Goal: Task Accomplishment & Management: Manage account settings

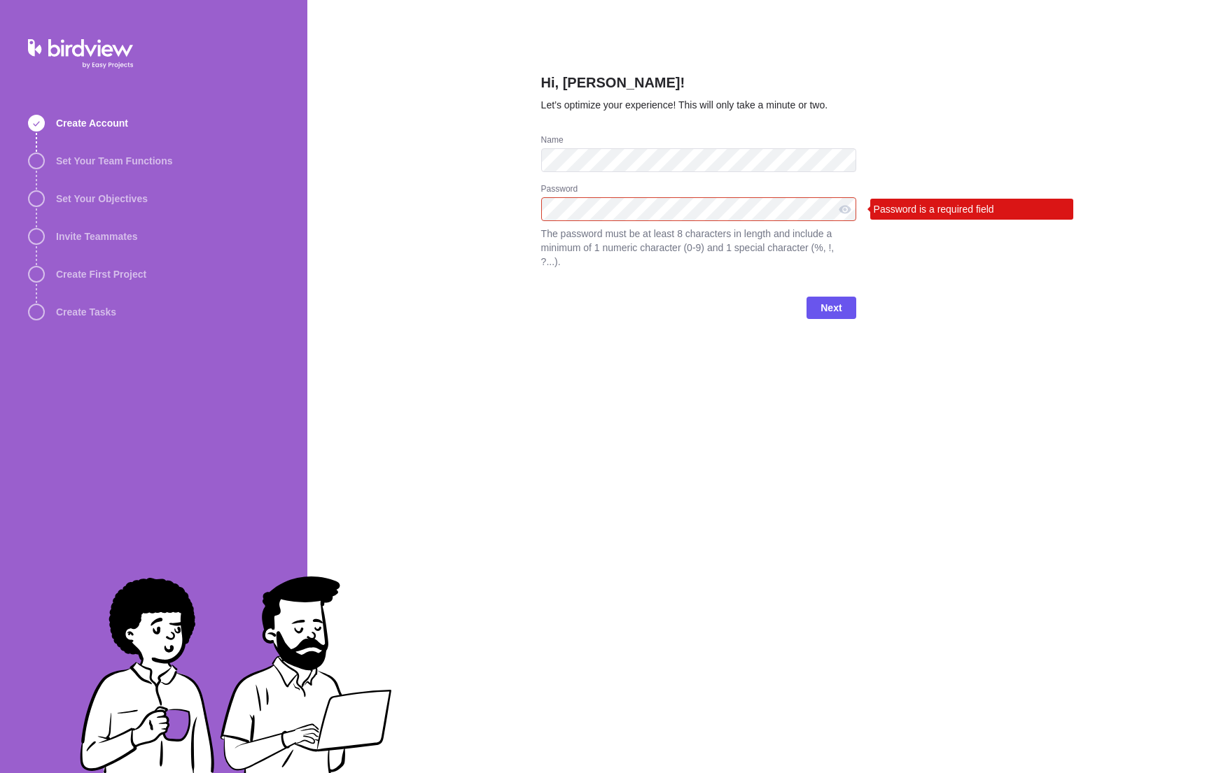
drag, startPoint x: 1040, startPoint y: 409, endPoint x: 1032, endPoint y: 390, distance: 21.3
click at [1040, 409] on div "Hi, Matt Kosakowski! Let’s optimize your experience! This will only take a minu…" at bounding box center [767, 386] width 921 height 773
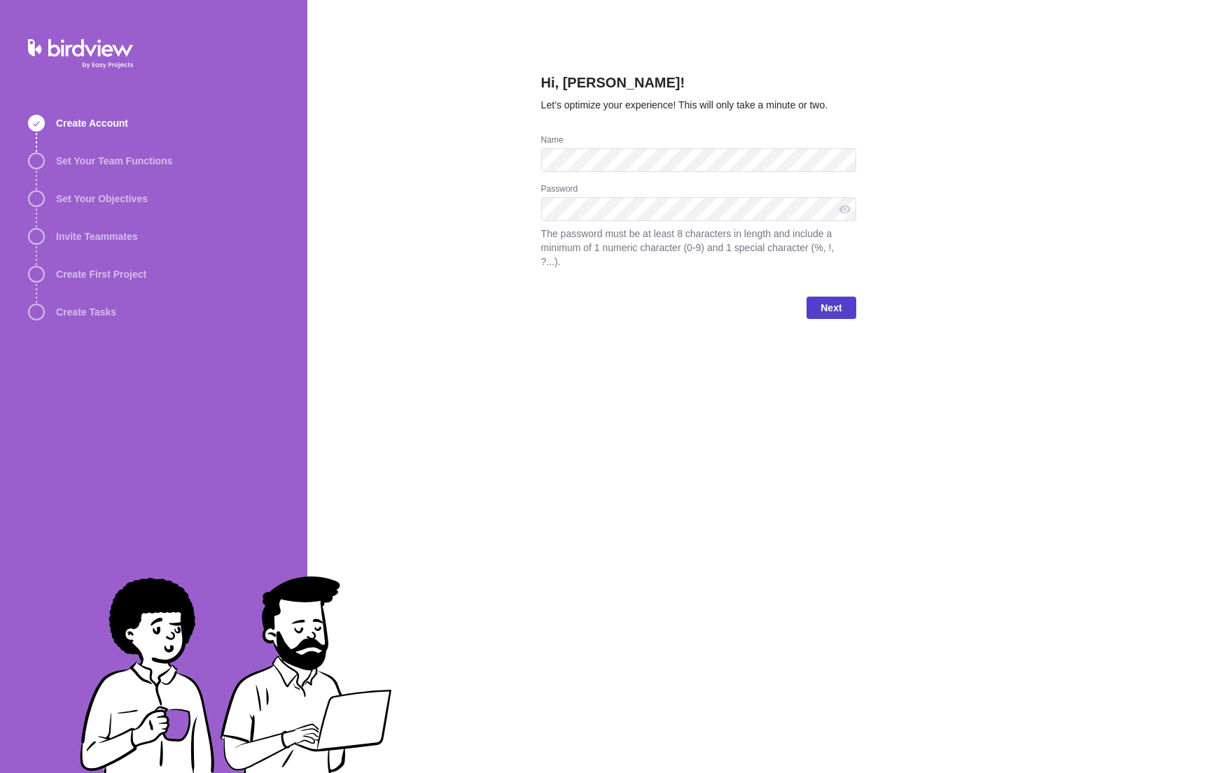
click at [843, 297] on span "Next" at bounding box center [830, 308] width 49 height 22
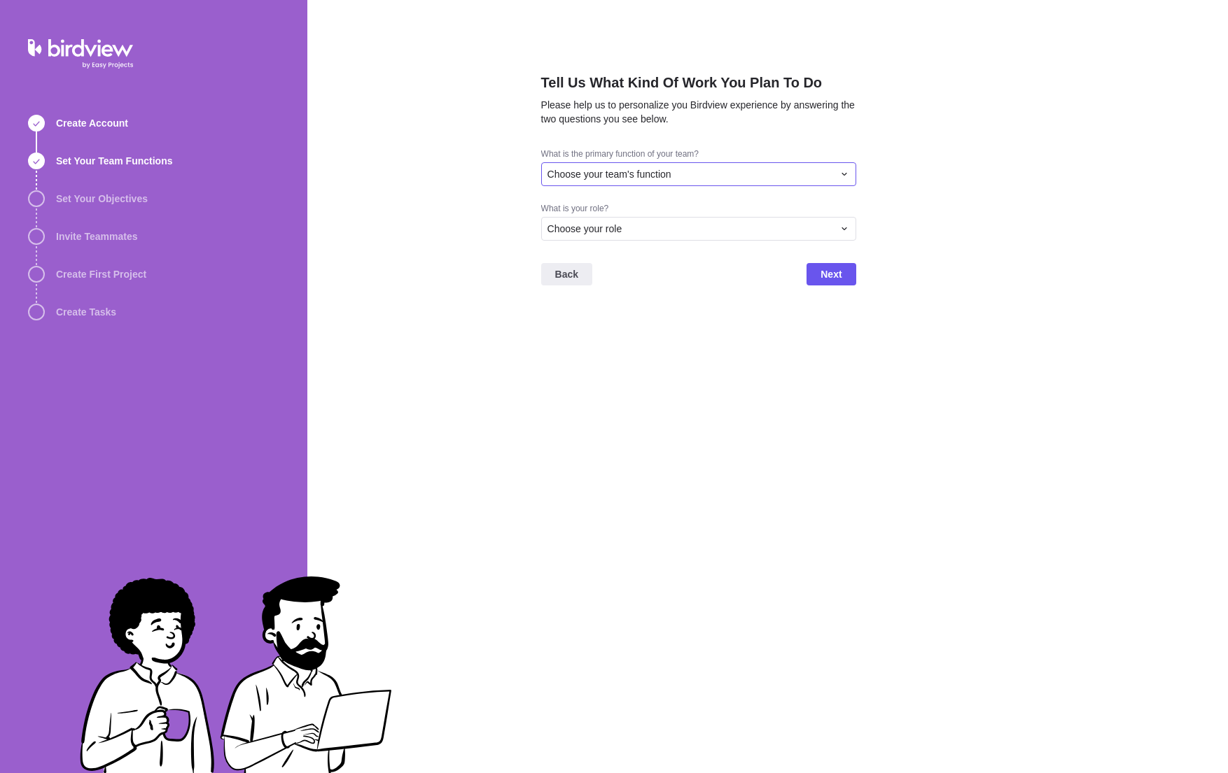
click at [617, 175] on span "Choose your team's function" at bounding box center [609, 174] width 124 height 14
click at [640, 247] on span "Project Management" at bounding box center [598, 250] width 90 height 14
click at [635, 234] on div "Choose your role" at bounding box center [690, 229] width 286 height 14
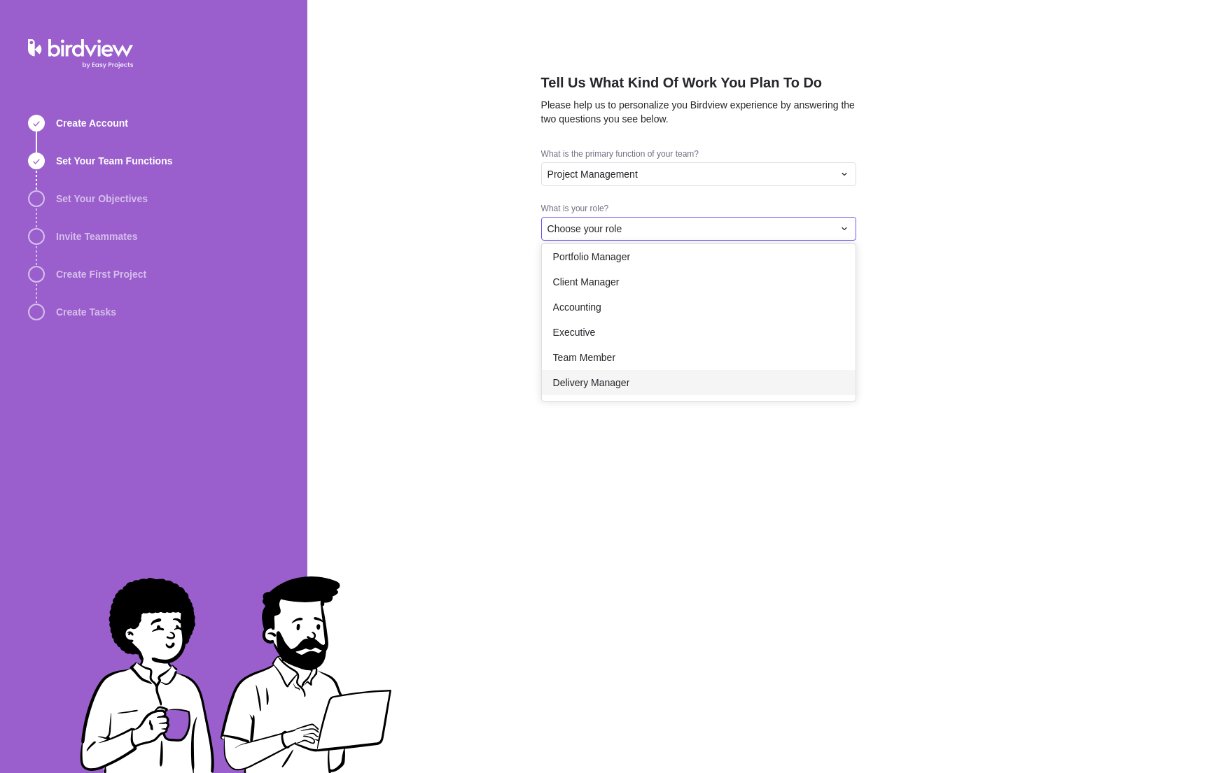
scroll to position [0, 0]
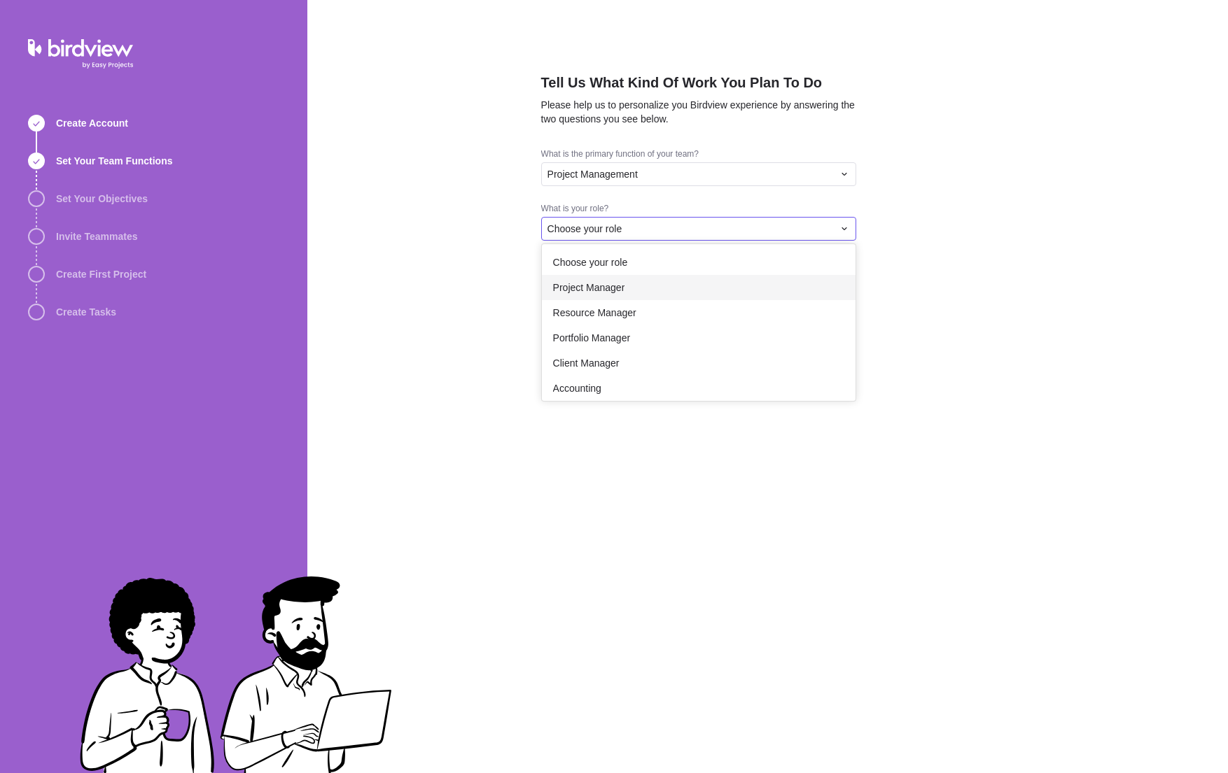
click at [621, 283] on span "Project Manager" at bounding box center [589, 288] width 72 height 14
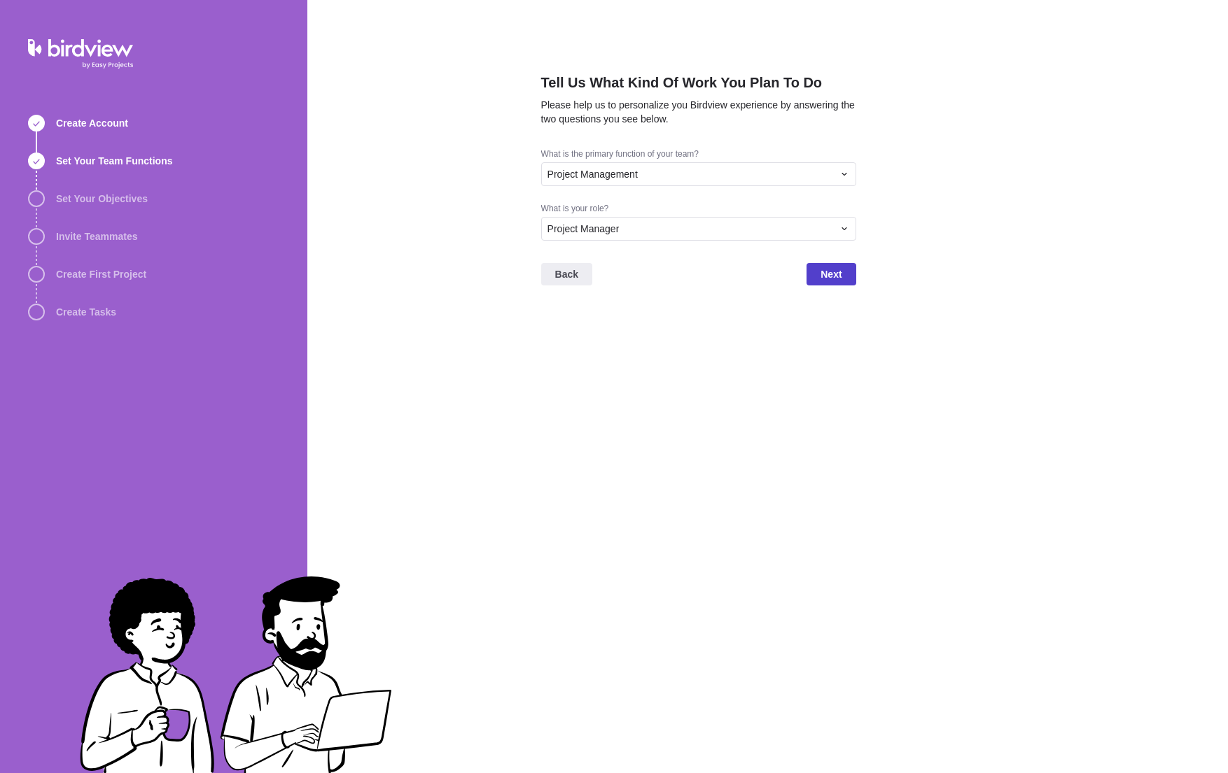
click at [835, 276] on span "Next" at bounding box center [830, 274] width 21 height 17
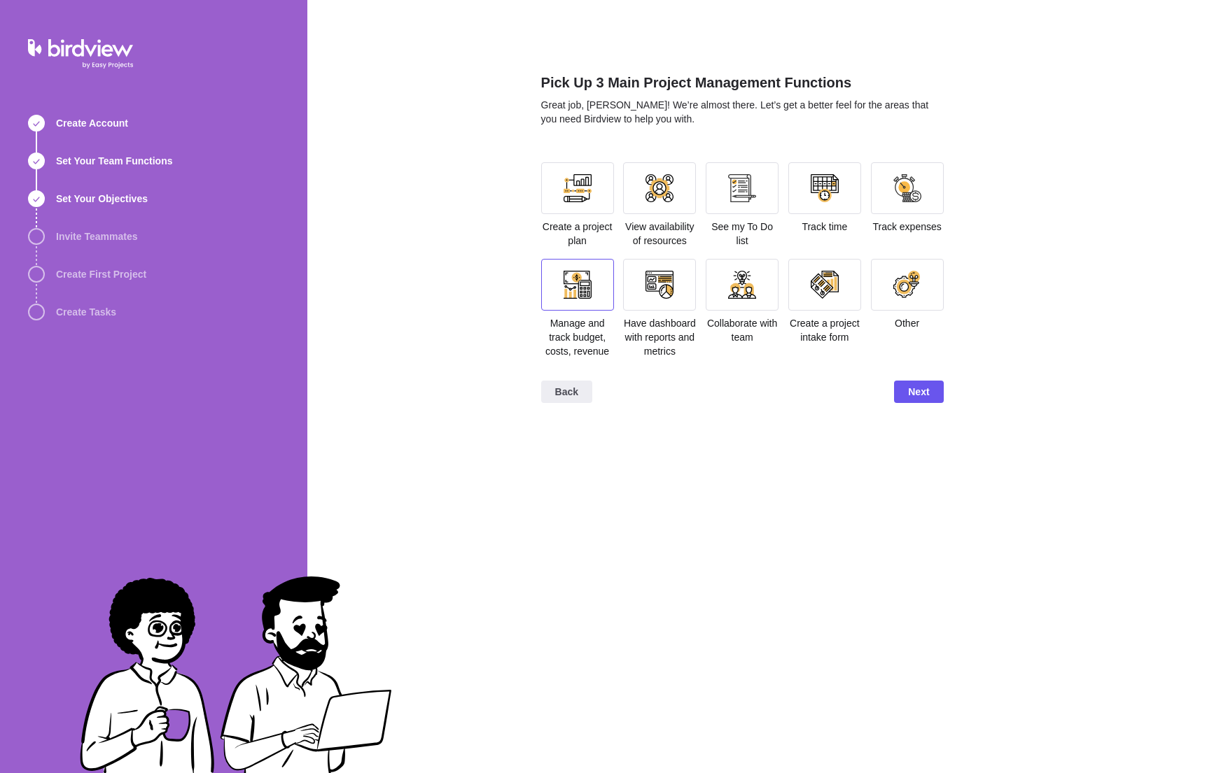
click at [586, 281] on div at bounding box center [577, 285] width 28 height 28
click at [676, 279] on div at bounding box center [659, 285] width 73 height 52
click at [745, 192] on div at bounding box center [742, 188] width 28 height 28
click at [586, 188] on div at bounding box center [577, 188] width 28 height 28
click at [908, 391] on span "Next" at bounding box center [918, 392] width 21 height 17
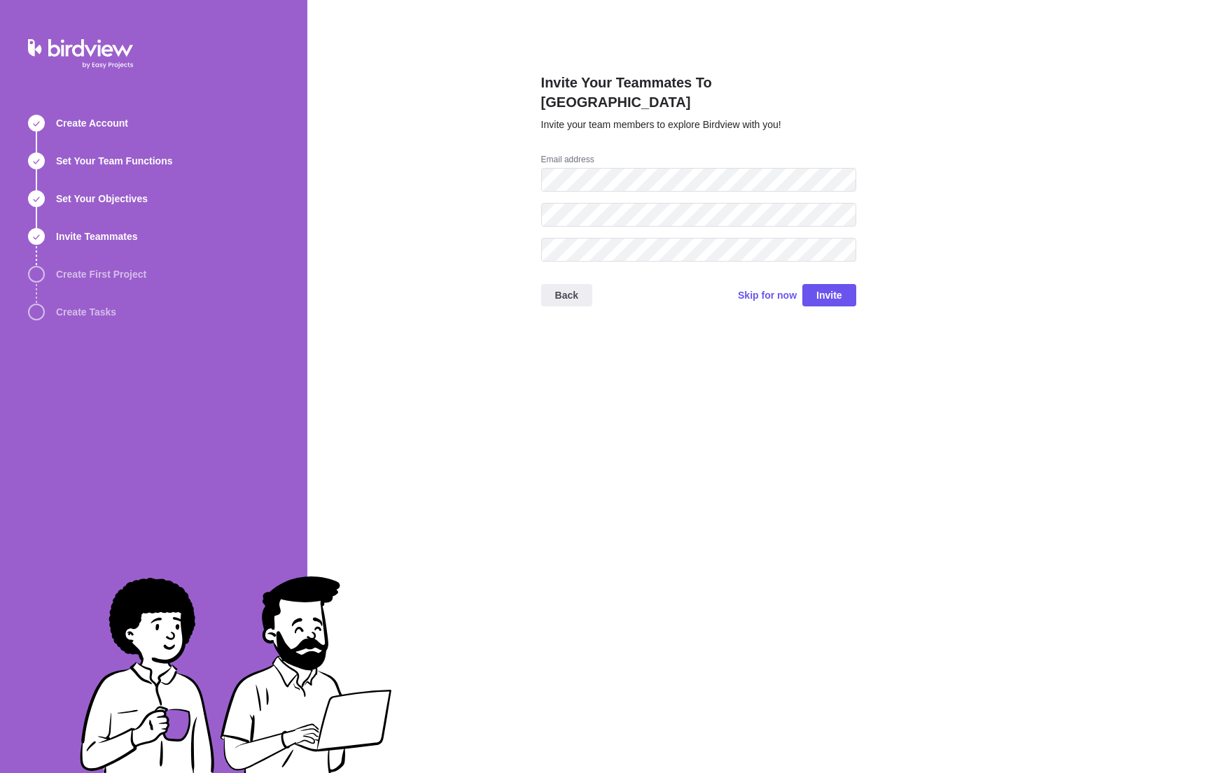
click at [570, 78] on h2 "Invite Your Teammates To Birdview" at bounding box center [698, 95] width 315 height 45
click at [752, 288] on span "Skip for now" at bounding box center [767, 295] width 59 height 14
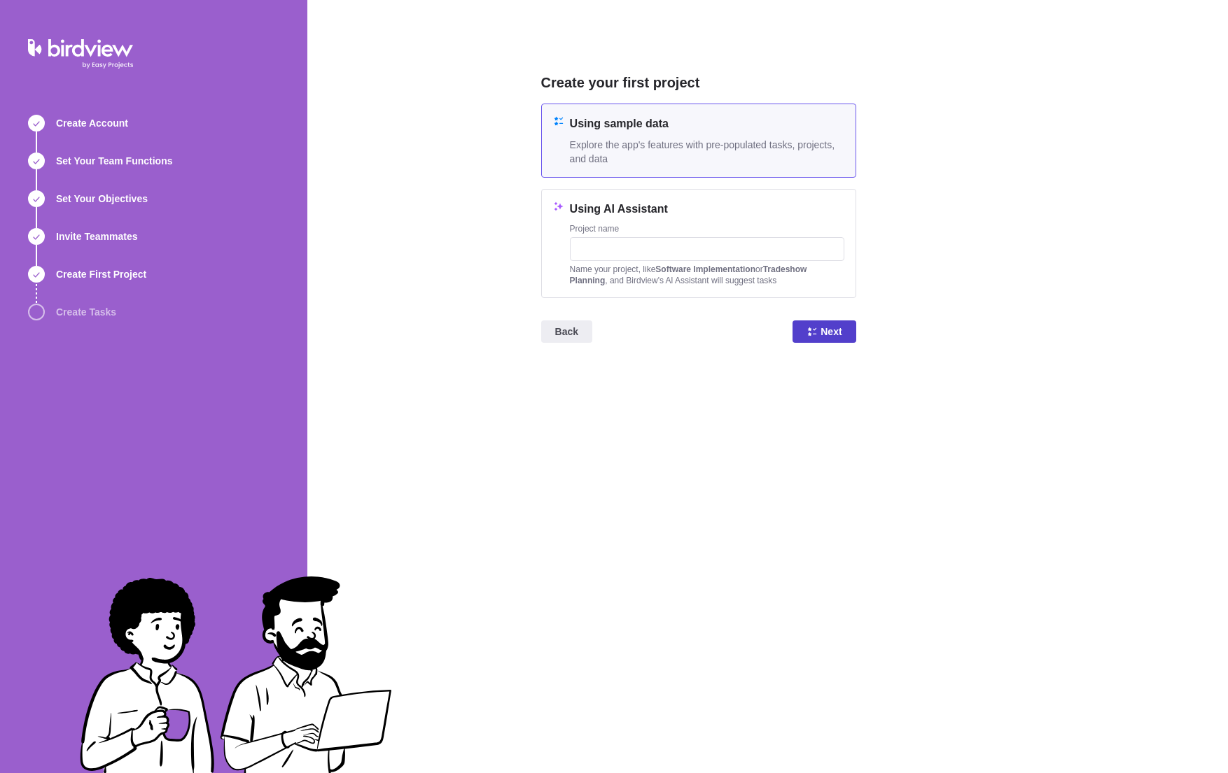
click at [815, 329] on icon at bounding box center [812, 332] width 8 height 8
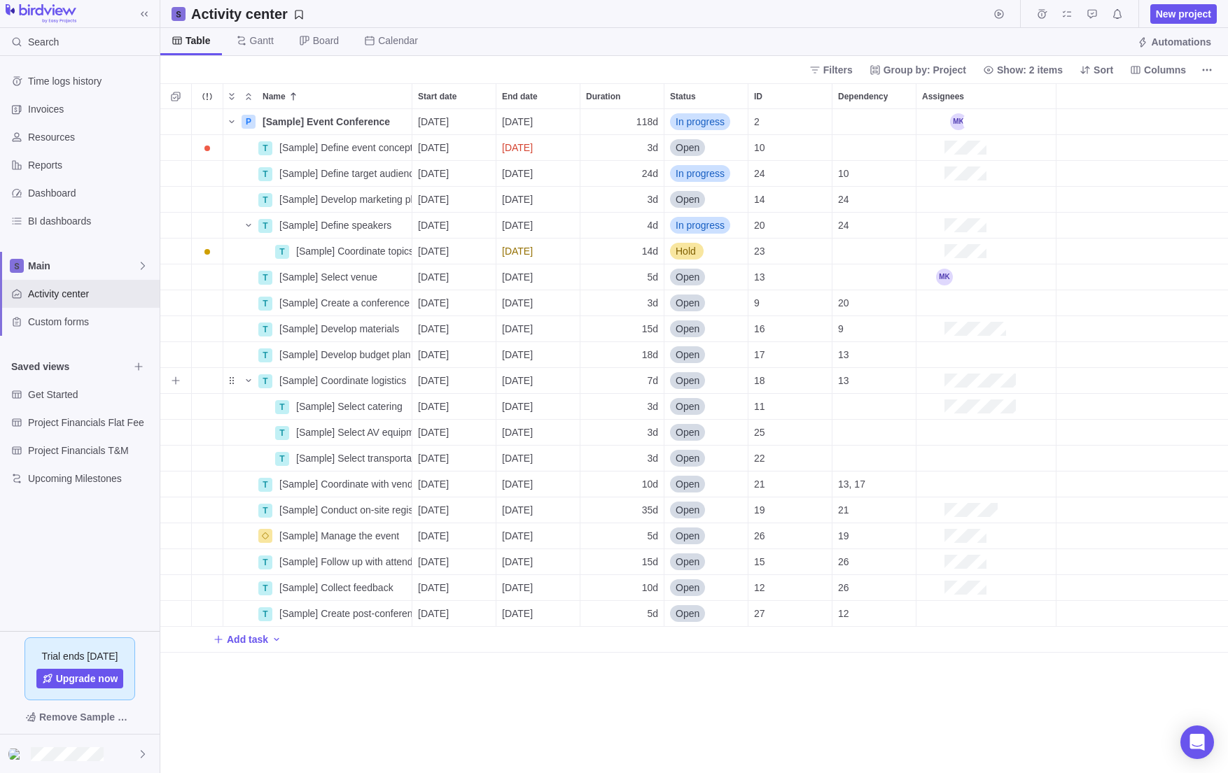
scroll to position [654, 1057]
click at [56, 397] on span "Get Started" at bounding box center [78, 395] width 101 height 14
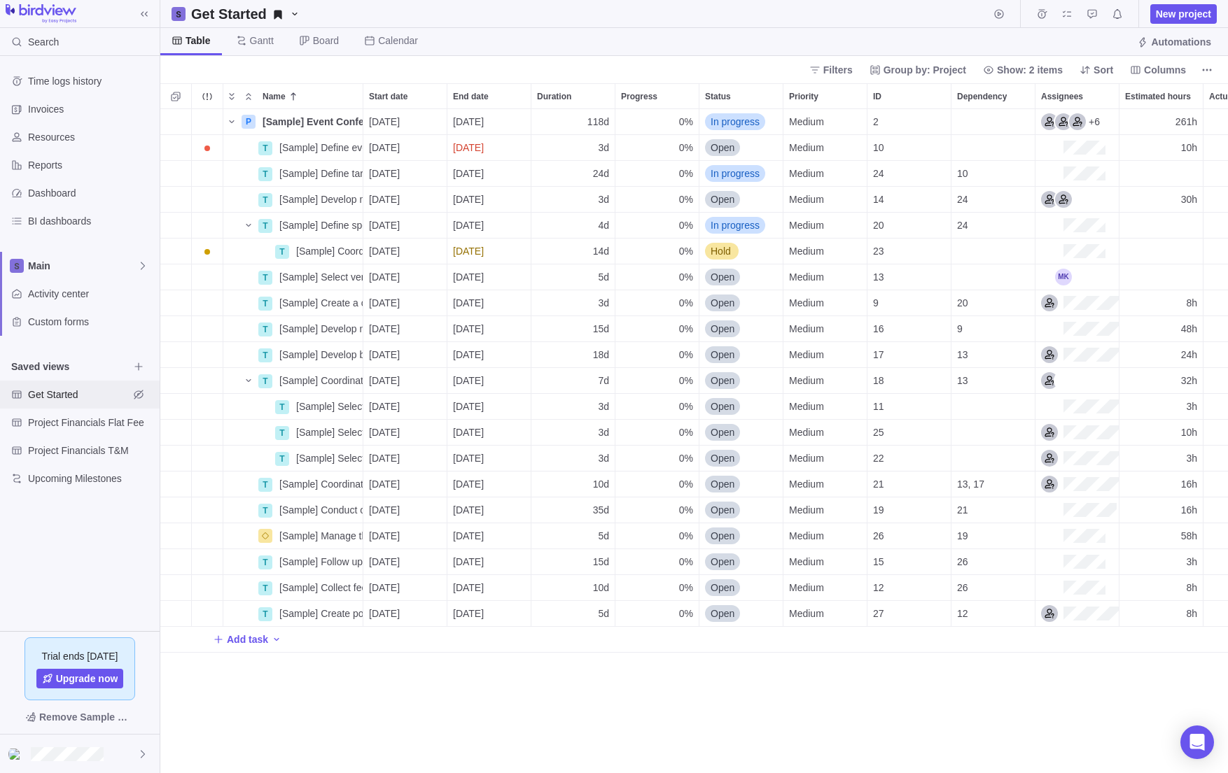
scroll to position [11, 11]
click at [60, 419] on span "Project Financials Flat Fee" at bounding box center [78, 423] width 101 height 14
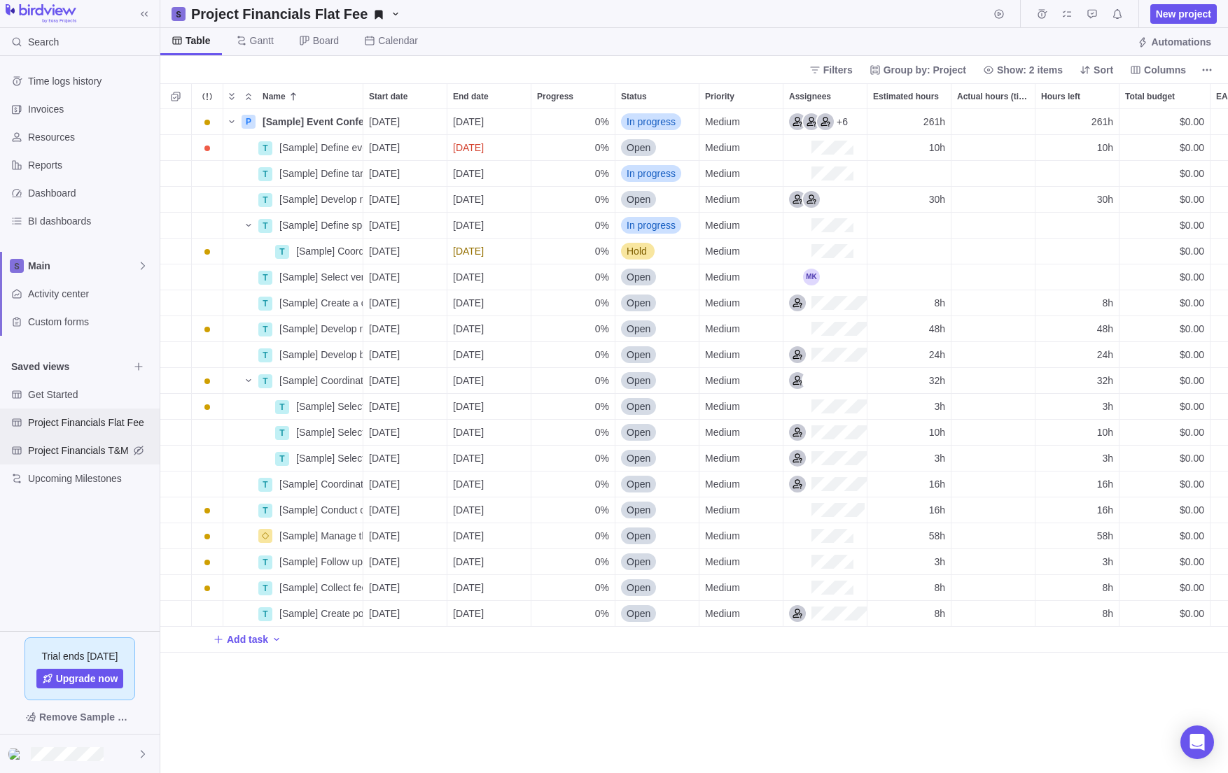
scroll to position [654, 1057]
click at [60, 446] on span "Project Financials T&M" at bounding box center [78, 451] width 101 height 14
click at [36, 300] on div "Activity center" at bounding box center [80, 294] width 160 height 28
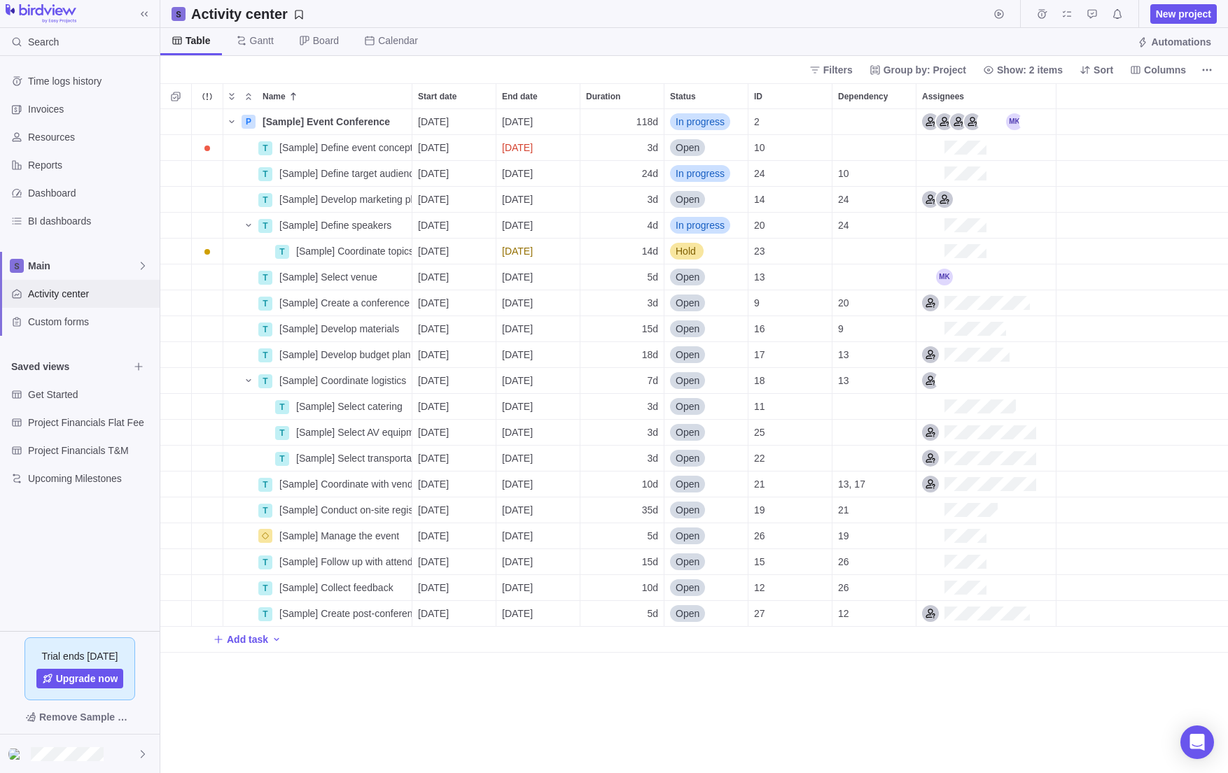
scroll to position [654, 1057]
click at [55, 169] on span "Reports" at bounding box center [91, 165] width 126 height 14
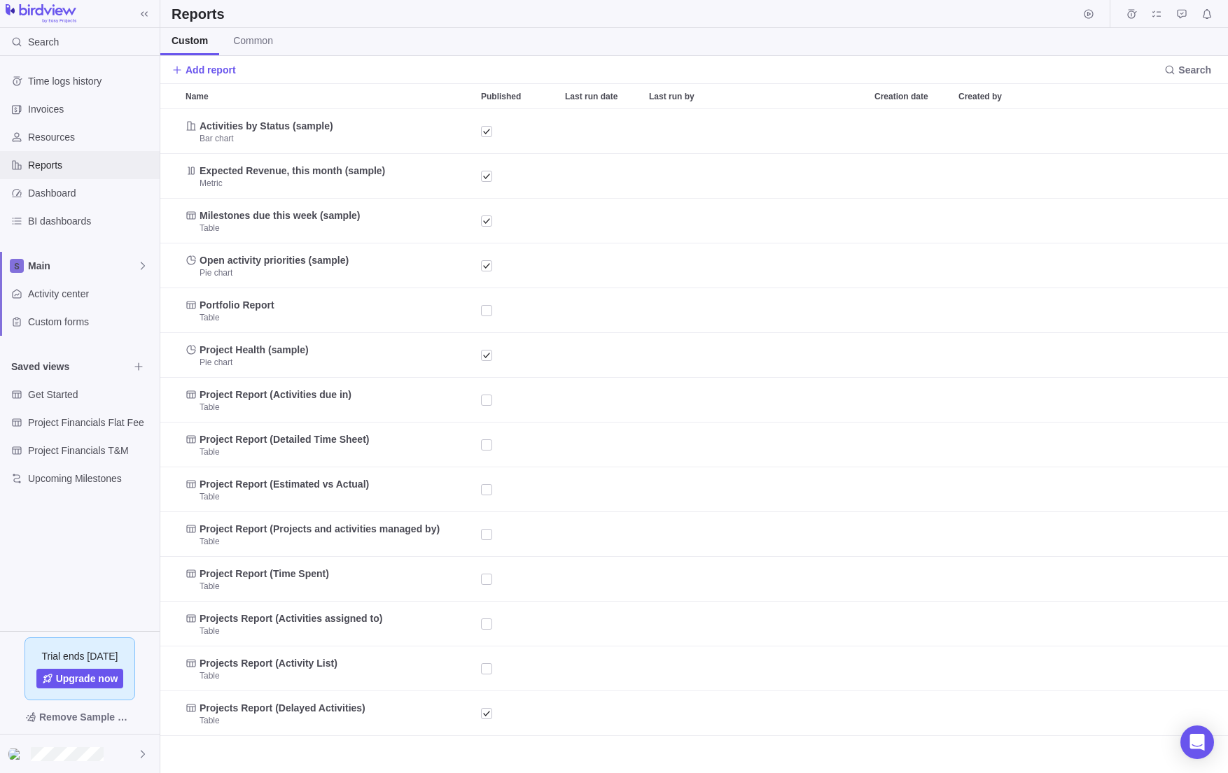
scroll to position [654, 1057]
click at [55, 76] on span "Time logs history" at bounding box center [91, 81] width 126 height 14
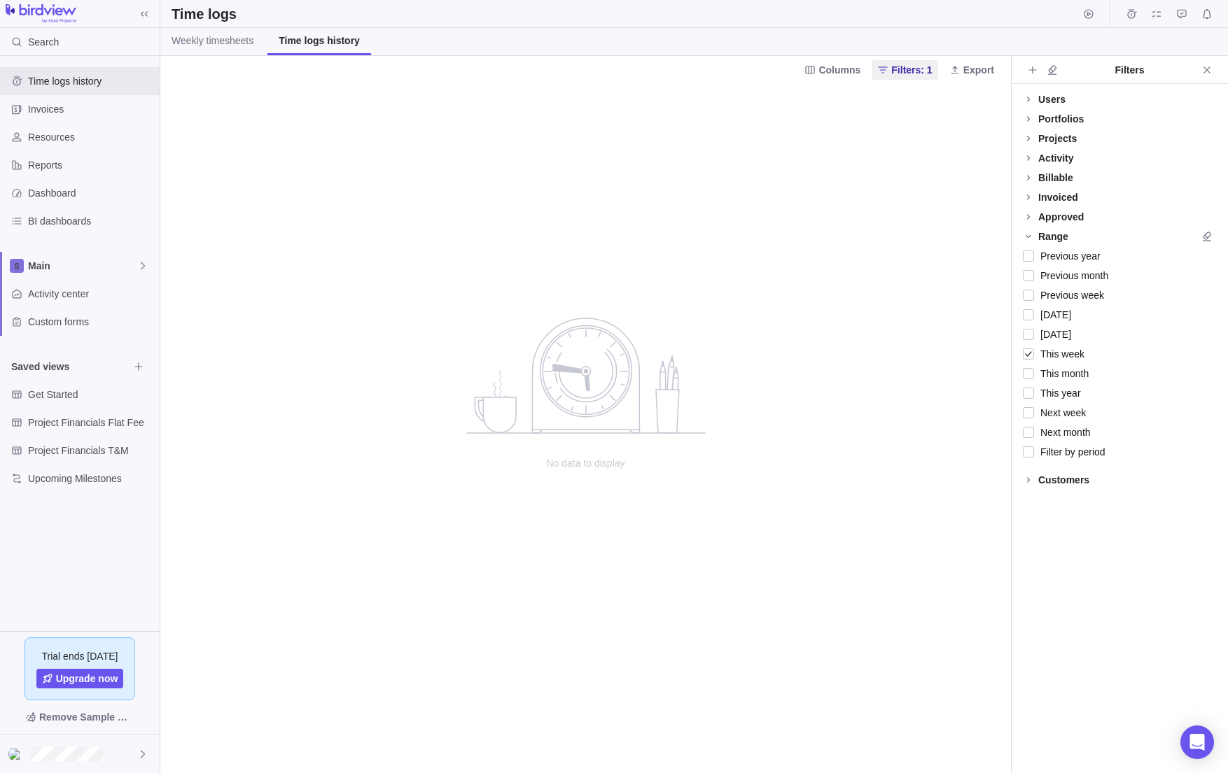
click at [52, 8] on img at bounding box center [41, 14] width 71 height 20
click at [77, 268] on span "Main" at bounding box center [82, 266] width 109 height 14
click at [73, 303] on span "Main" at bounding box center [80, 298] width 86 height 14
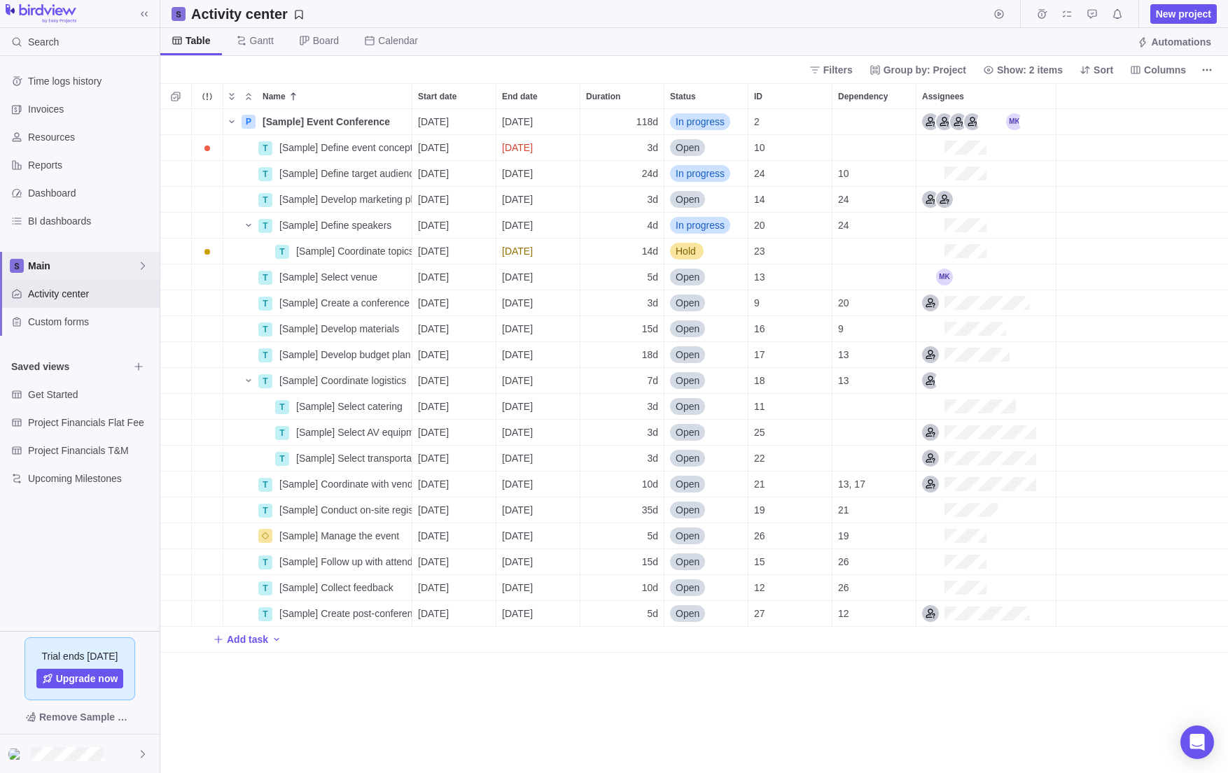
scroll to position [11, 11]
click at [1186, 15] on span "New project" at bounding box center [1182, 14] width 55 height 14
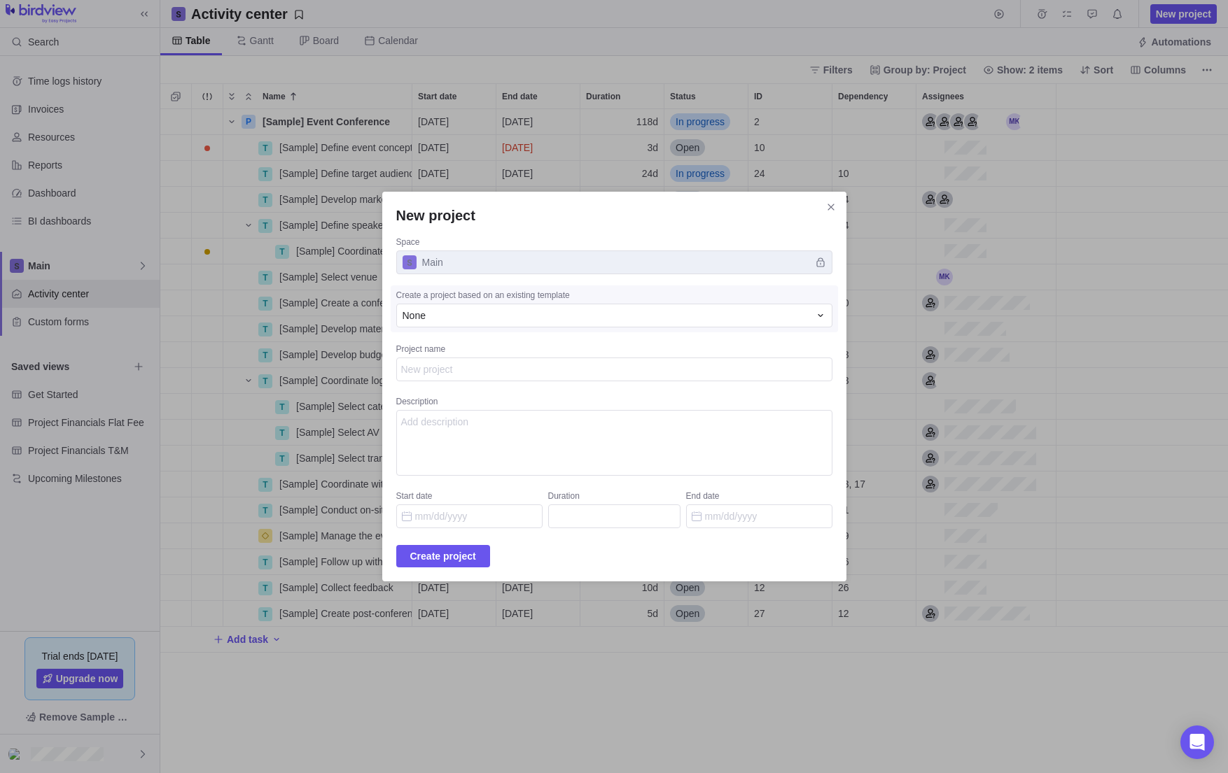
type textarea "x"
click at [476, 265] on span "Main" at bounding box center [614, 263] width 436 height 24
click at [462, 318] on div "None" at bounding box center [605, 316] width 407 height 14
click at [476, 376] on div "None" at bounding box center [601, 374] width 408 height 25
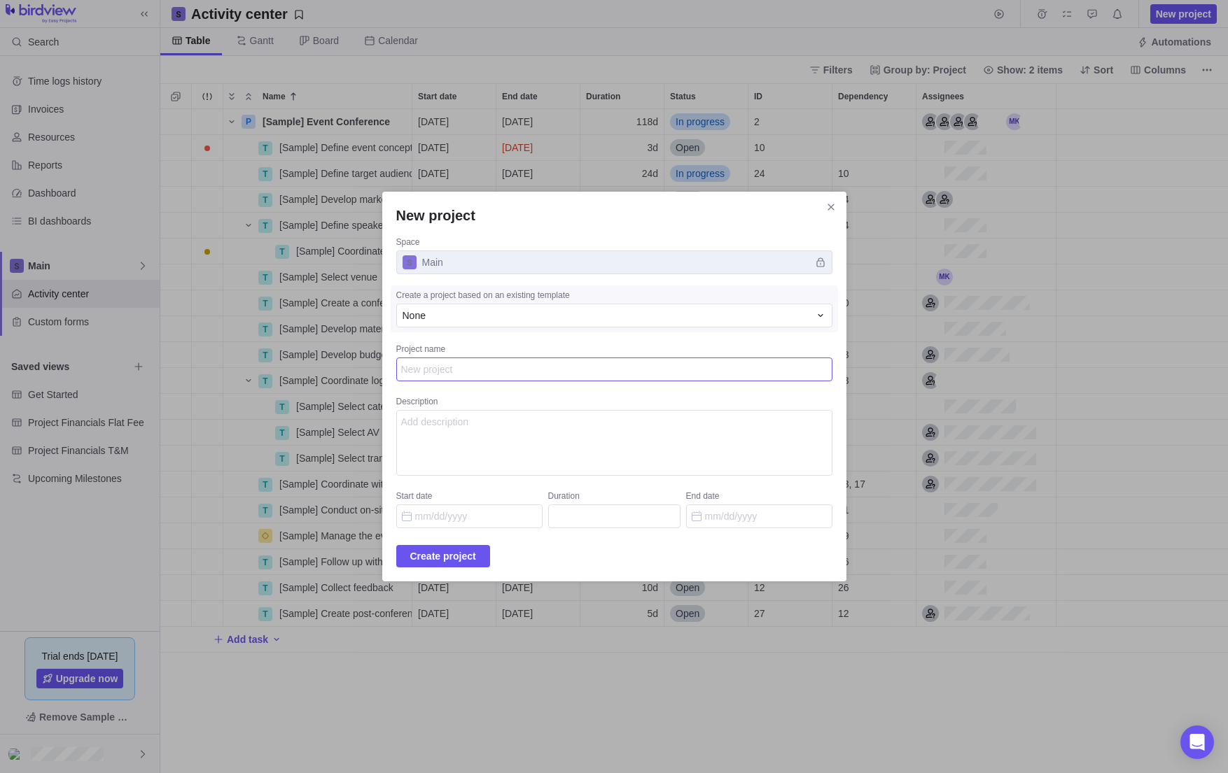
click at [475, 376] on textarea "Project name" at bounding box center [614, 369] width 436 height 23
type textarea "T"
type textarea "x"
type textarea "Te"
type textarea "x"
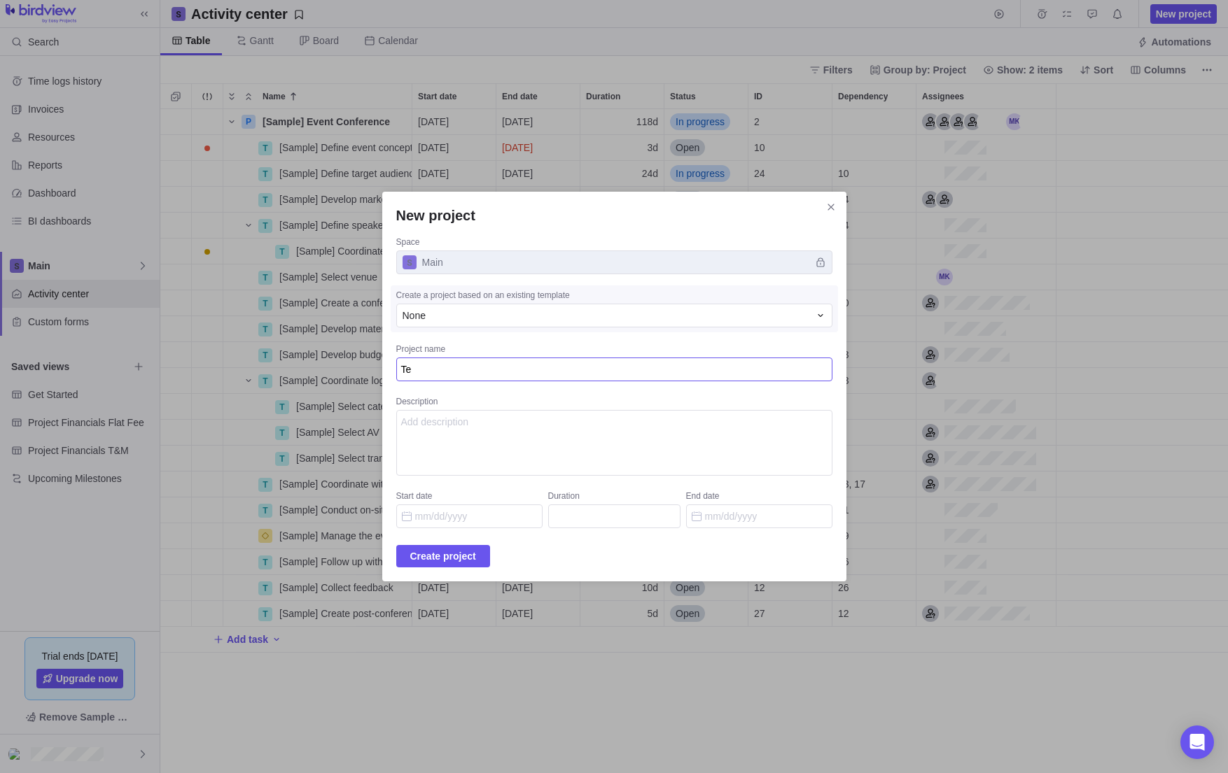
type textarea "Tes"
type textarea "x"
type textarea "Test"
type textarea "x"
type textarea "Test"
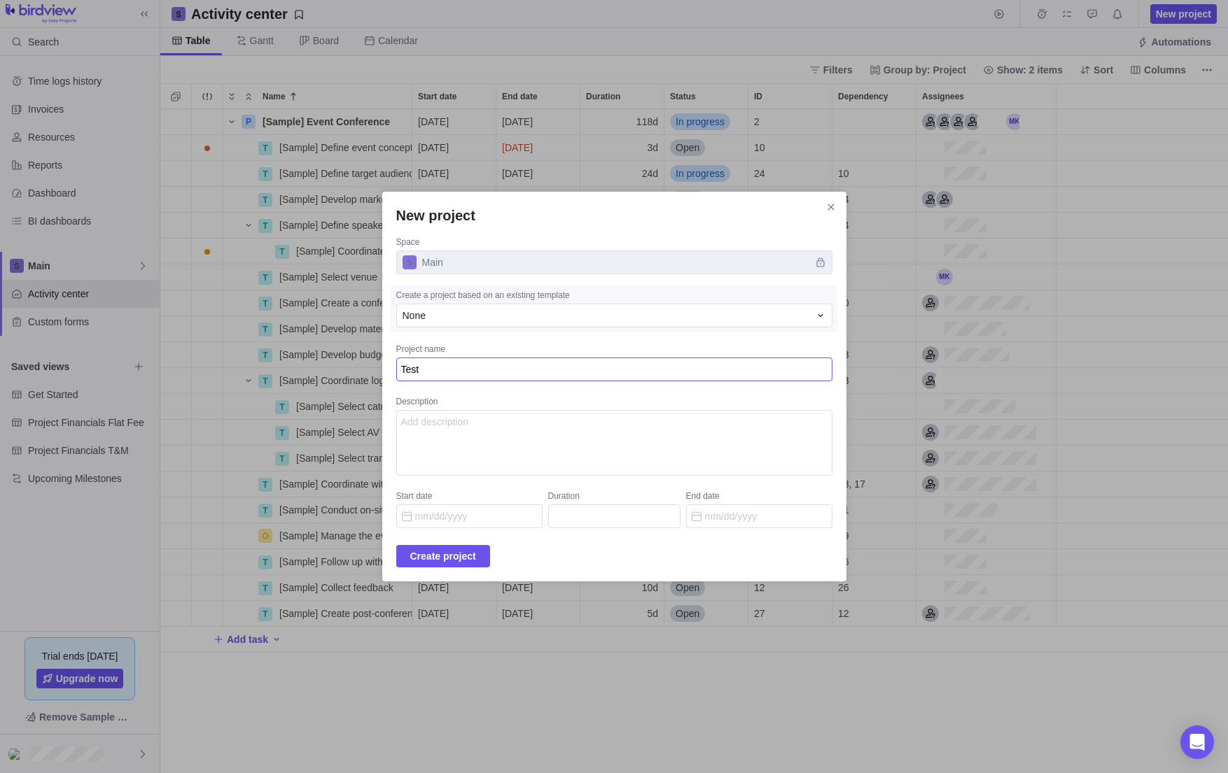
type textarea "x"
type textarea "Test P"
type textarea "x"
type textarea "Test Pr"
type textarea "x"
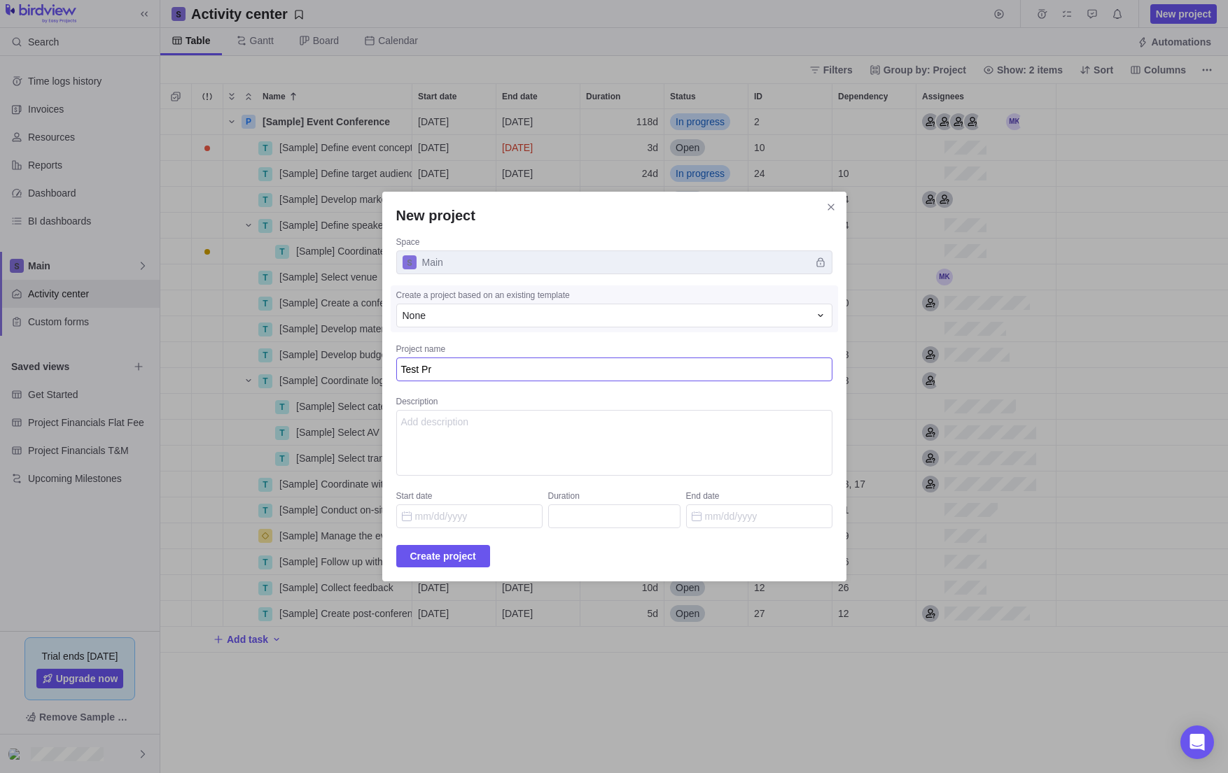
type textarea "Test Pro"
type textarea "x"
type textarea "Test Proj"
type textarea "x"
type textarea "Test Proje"
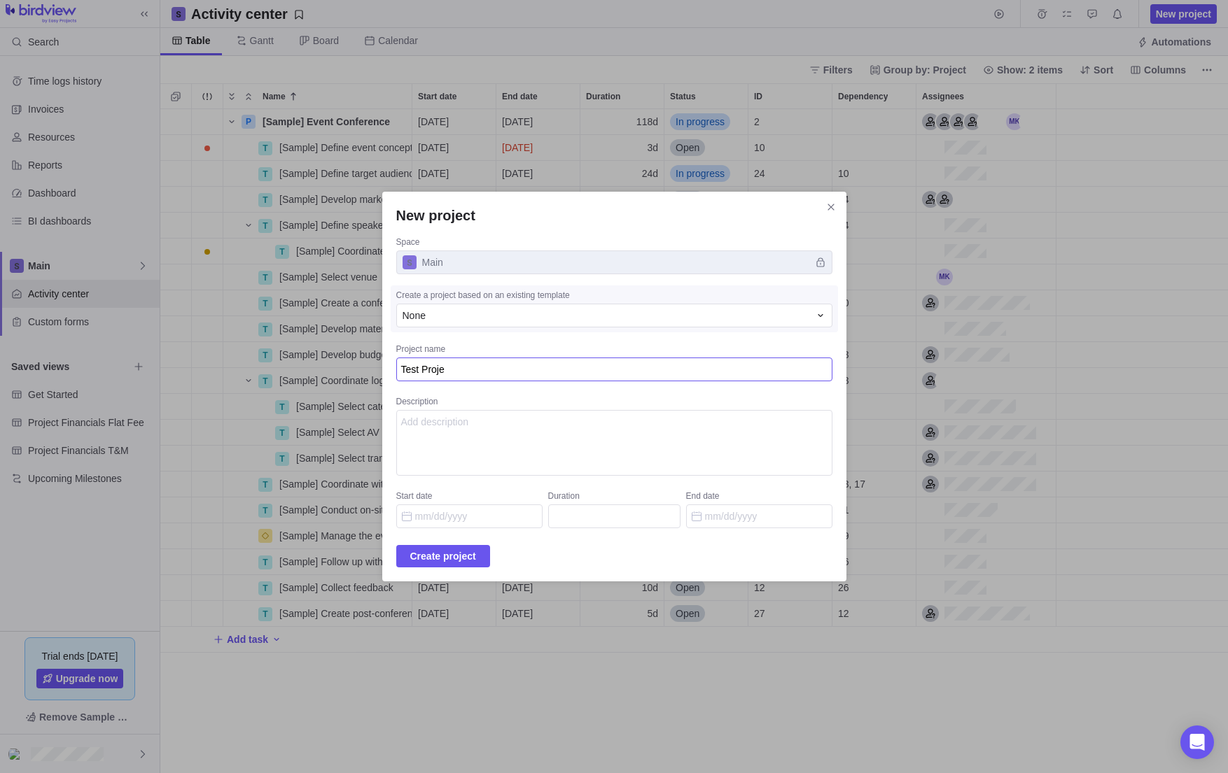
type textarea "x"
type textarea "Test Projec"
type textarea "x"
type textarea "Test Project"
type textarea "x"
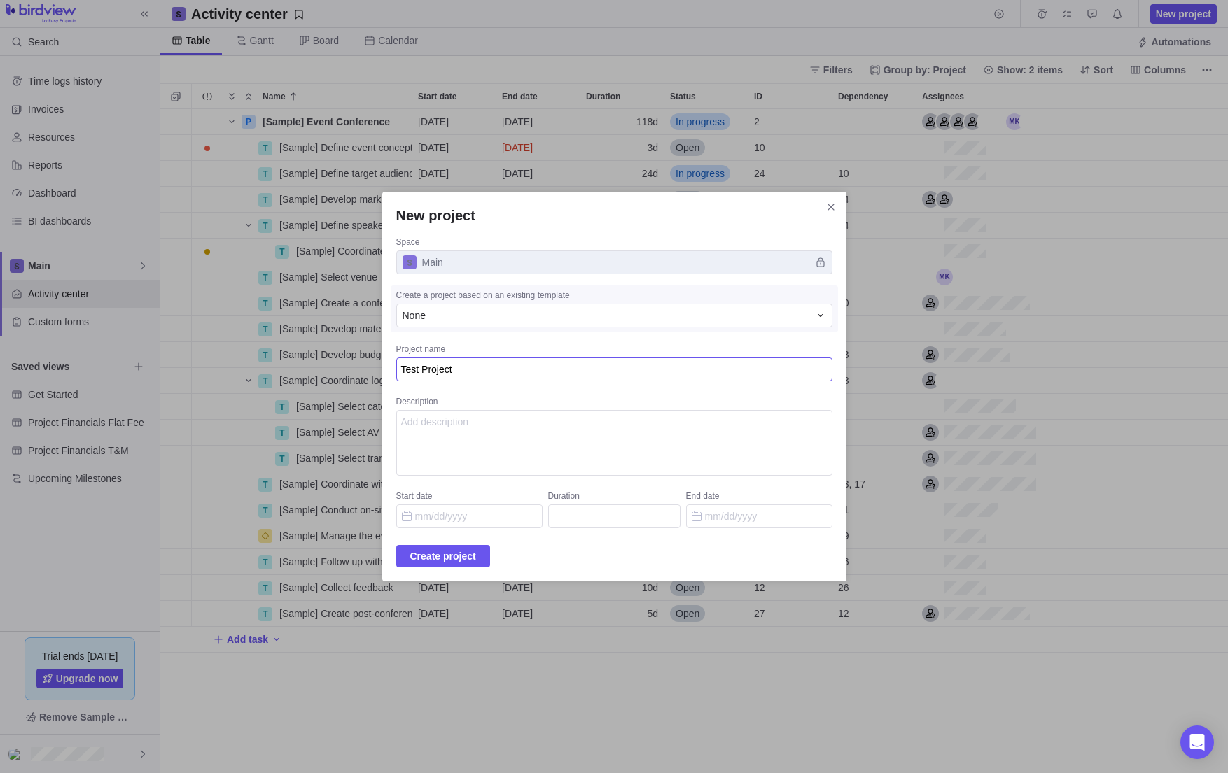
type textarea "Test Project"
click at [471, 431] on textarea "Description" at bounding box center [614, 443] width 436 height 66
type textarea "Test"
click at [482, 520] on input "Start date" at bounding box center [469, 517] width 146 height 24
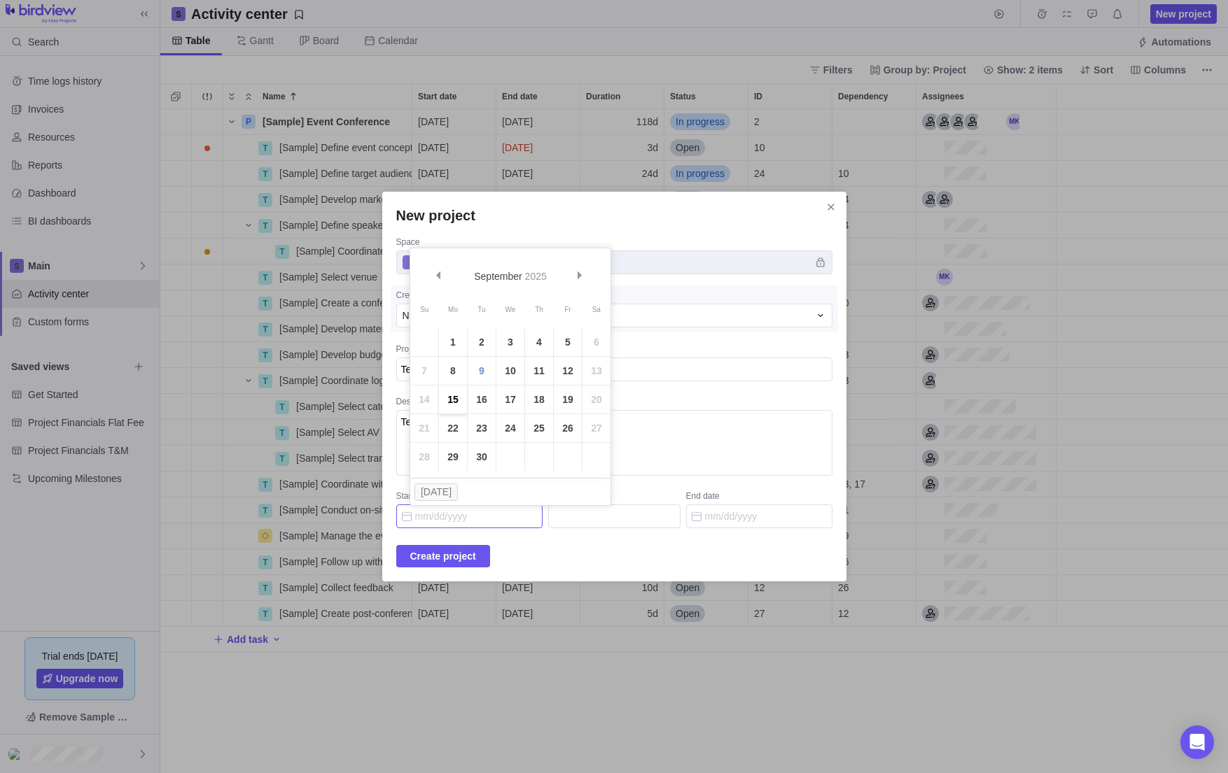
click at [439, 398] on link "15" at bounding box center [453, 400] width 28 height 28
type input "[DATE]"
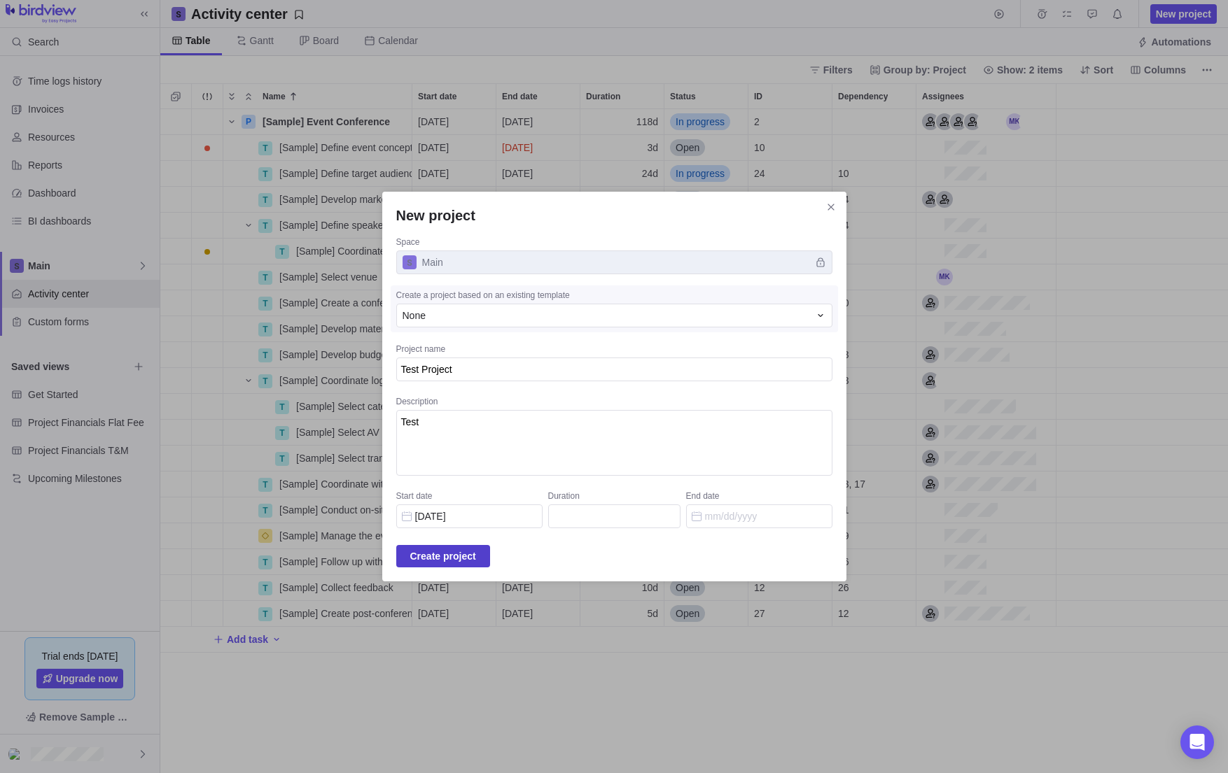
click at [471, 559] on span "Create project" at bounding box center [443, 556] width 66 height 17
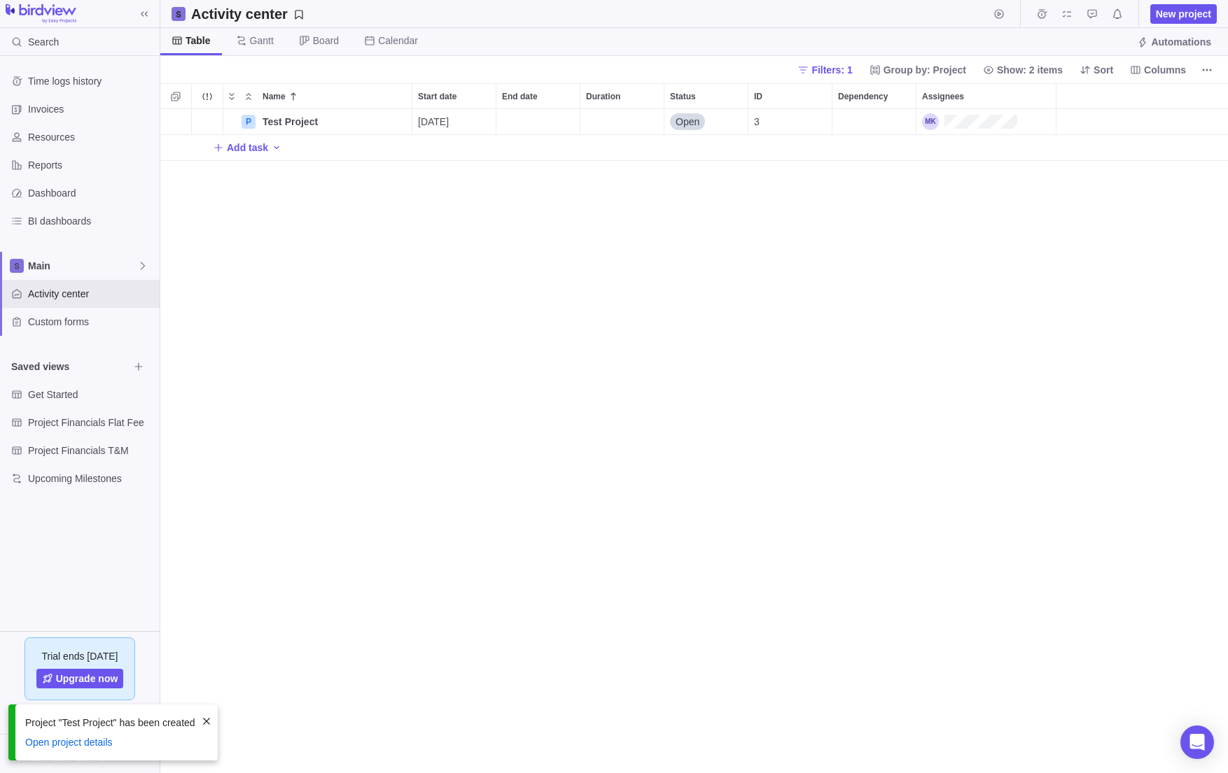
scroll to position [654, 1057]
click at [286, 113] on div "Test Project" at bounding box center [334, 121] width 155 height 25
click at [315, 192] on div "Name Start date End date Duration Status ID Dependency Assignees P Test Project…" at bounding box center [693, 428] width 1067 height 690
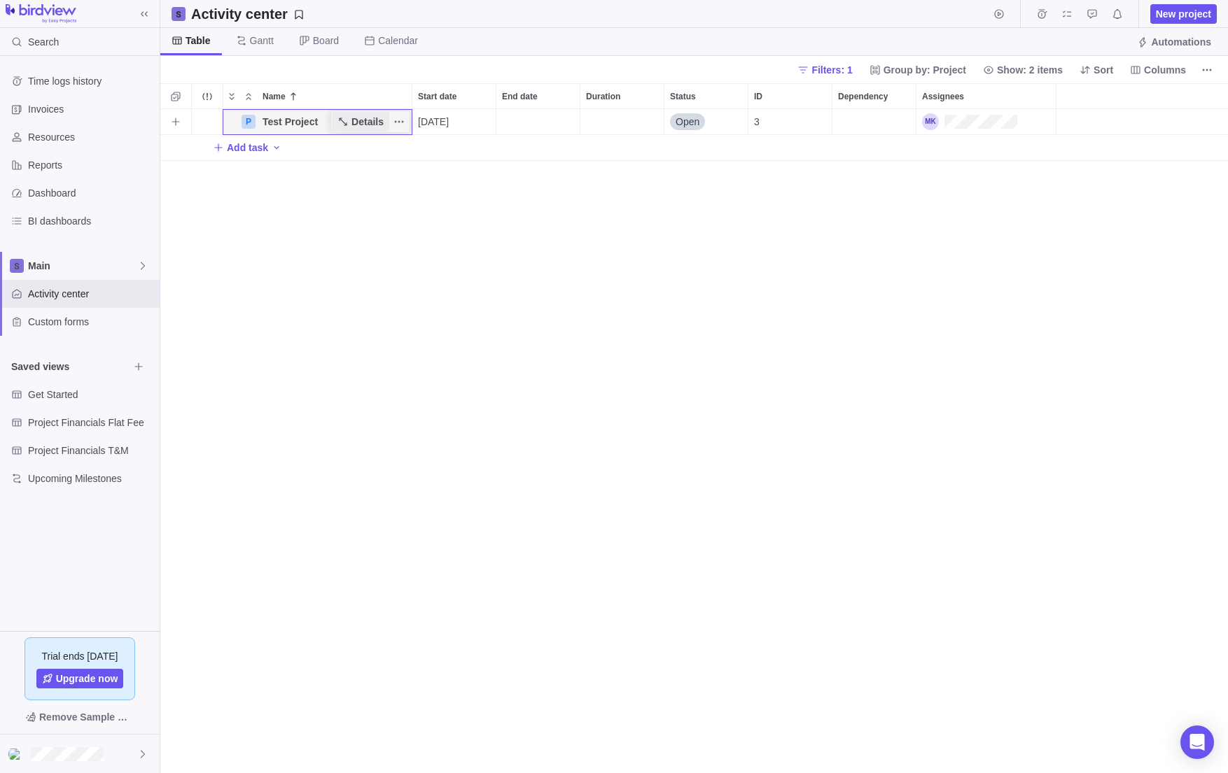
click at [367, 124] on span "Details" at bounding box center [367, 122] width 32 height 14
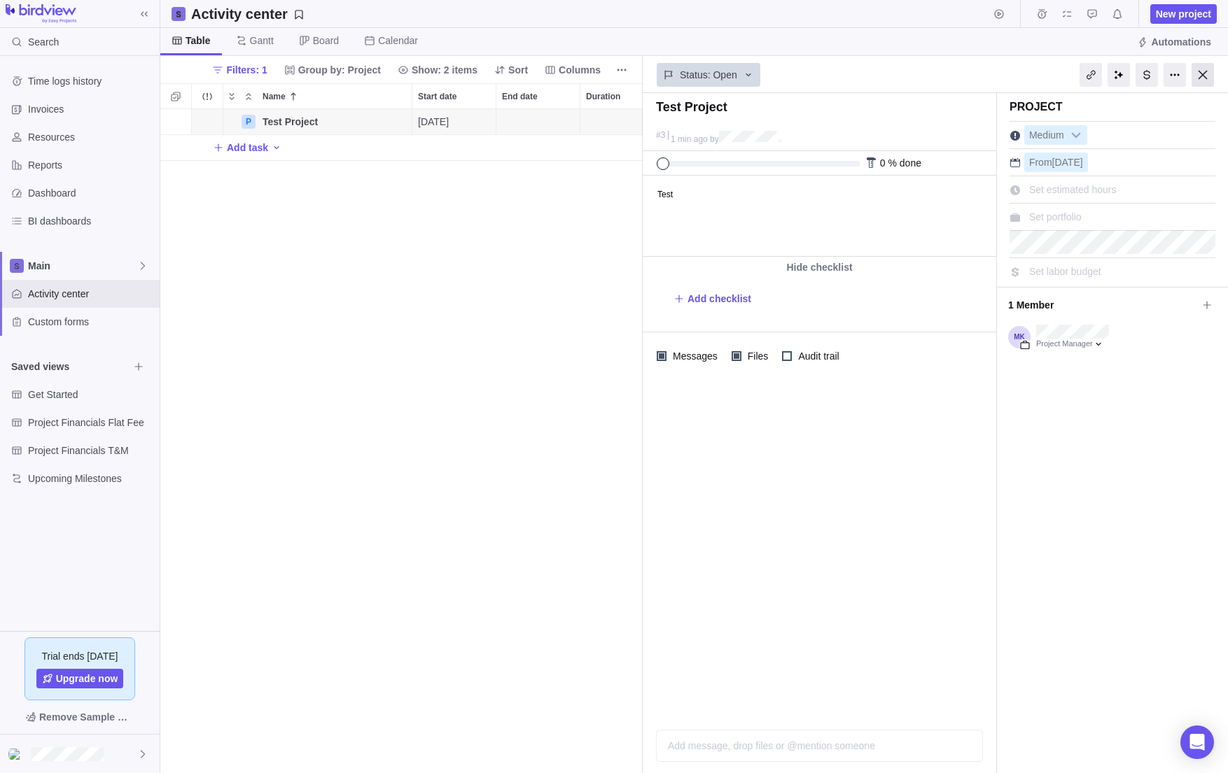
click at [1202, 73] on div at bounding box center [1202, 75] width 22 height 24
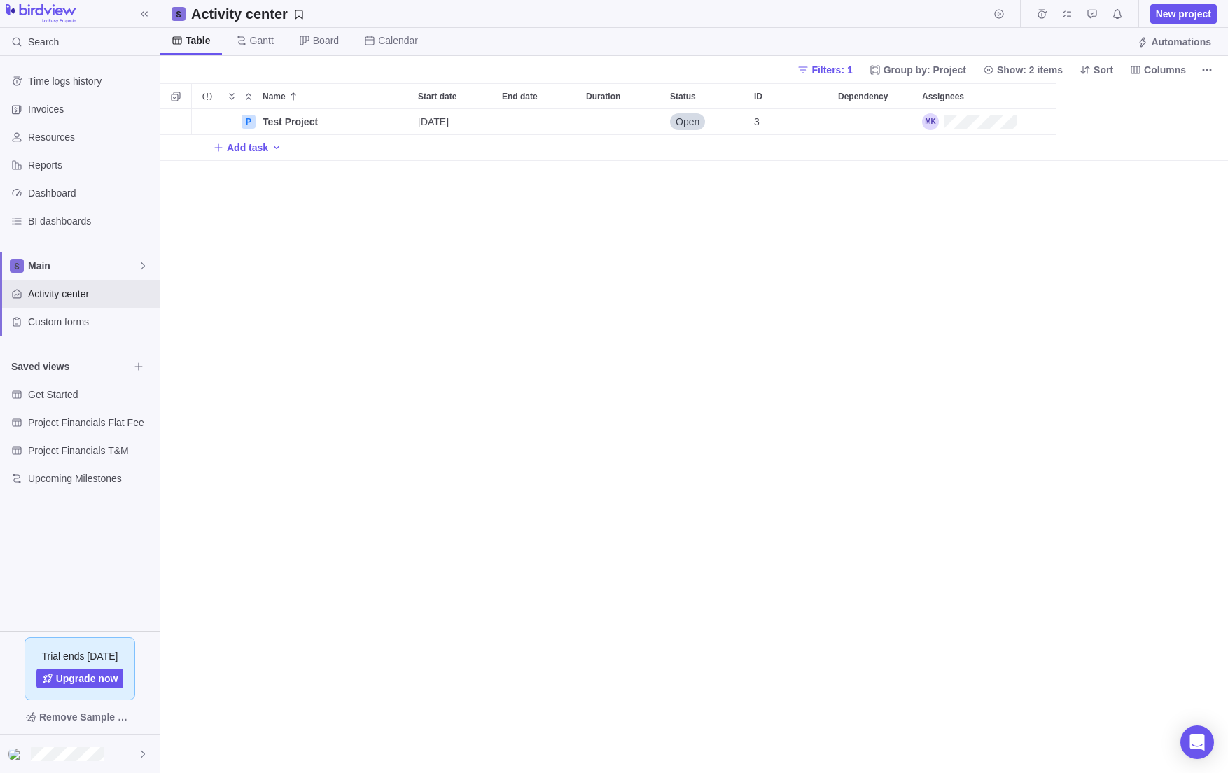
scroll to position [654, 1057]
click at [698, 216] on div "P Test Project Details [DATE] Open 3 Add task" at bounding box center [693, 441] width 1067 height 665
click at [265, 41] on span "Gantt" at bounding box center [262, 41] width 24 height 14
click at [265, 41] on span "Gantt" at bounding box center [261, 41] width 26 height 14
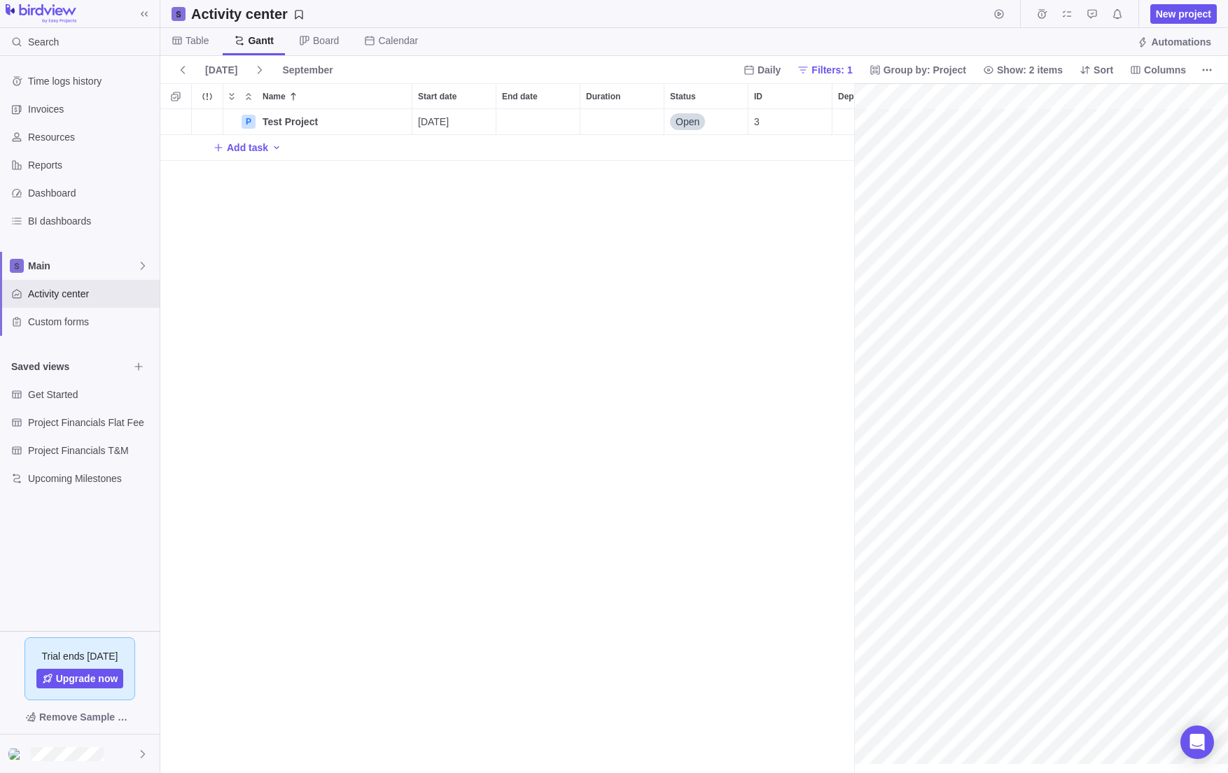
click at [579, 196] on div "P Test Project Details [DATE] Open 3 Add task" at bounding box center [507, 441] width 694 height 665
click at [243, 150] on span "Add task" at bounding box center [247, 148] width 41 height 14
click at [321, 230] on div "P Test Project Details [DATE] Open 3 T Add task" at bounding box center [507, 441] width 694 height 665
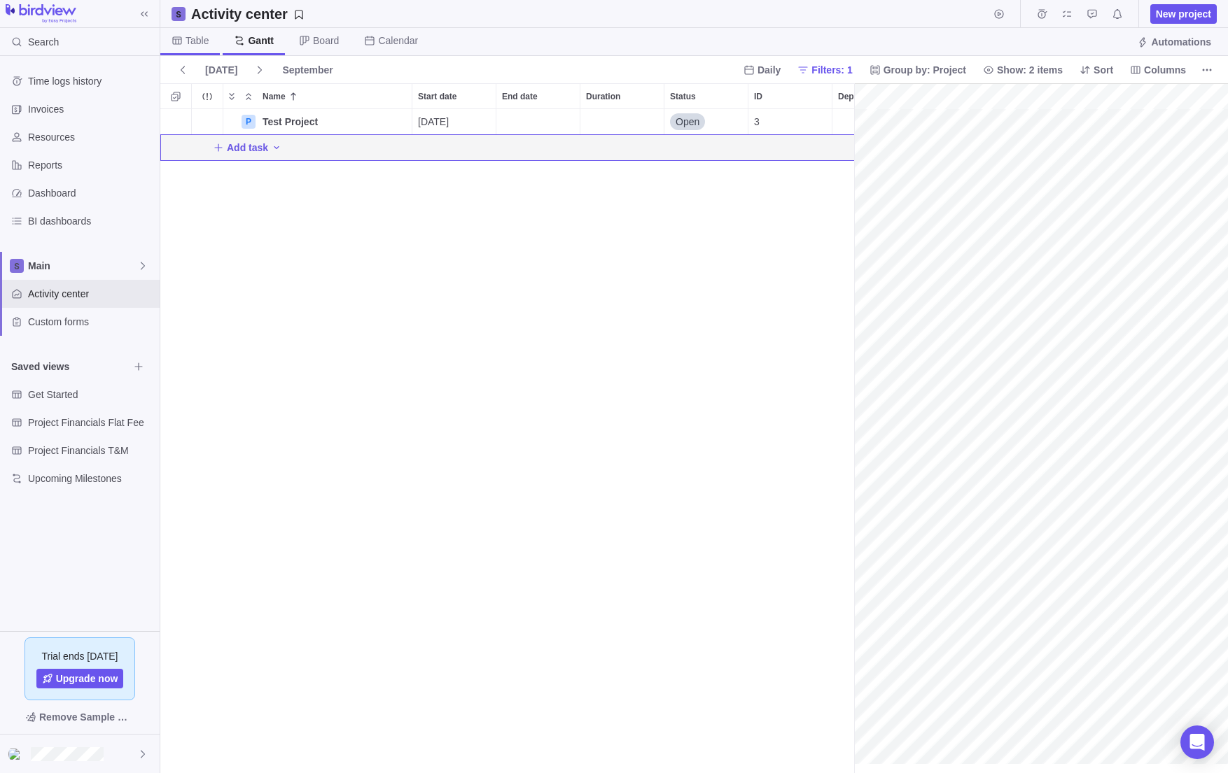
click at [195, 45] on span "Table" at bounding box center [196, 41] width 23 height 14
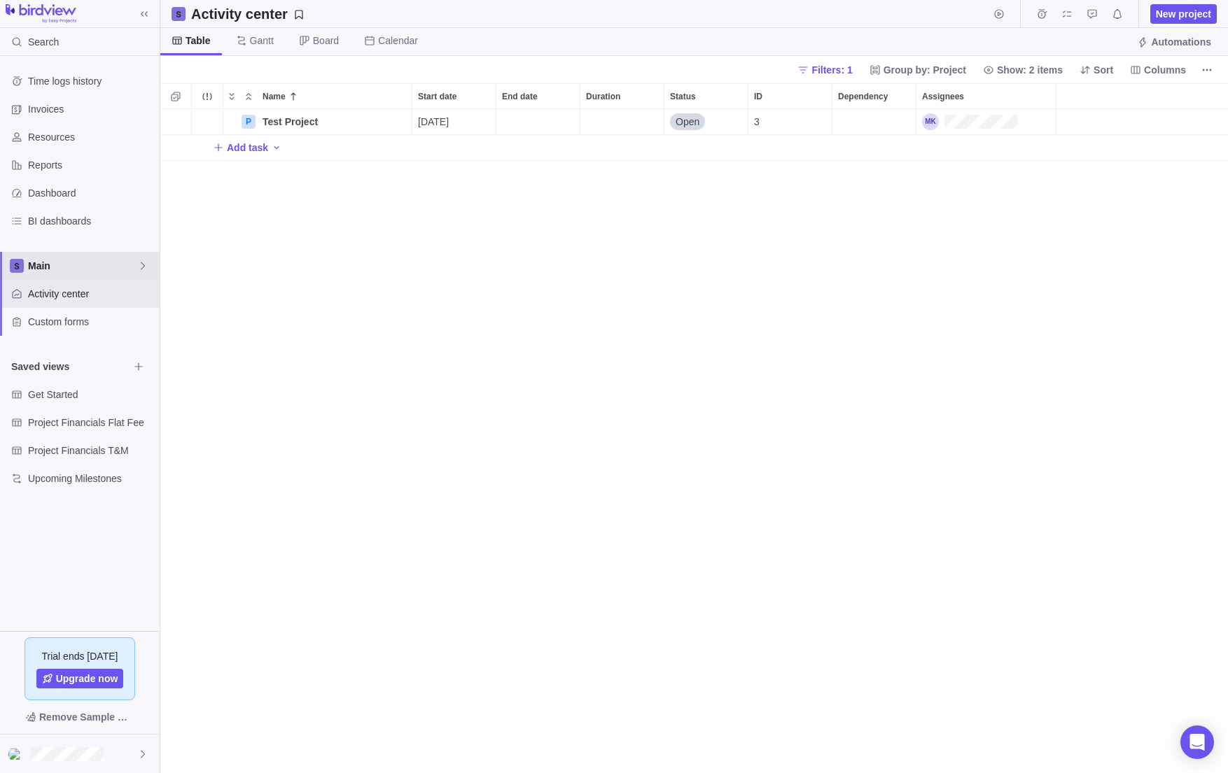
click at [36, 257] on div "Main" at bounding box center [80, 266] width 160 height 28
click at [272, 262] on body "Search Time logs history Invoices Resources Reports Dashboard BI dashboards Mai…" at bounding box center [614, 386] width 1228 height 773
click at [71, 327] on span "Custom forms" at bounding box center [91, 322] width 126 height 14
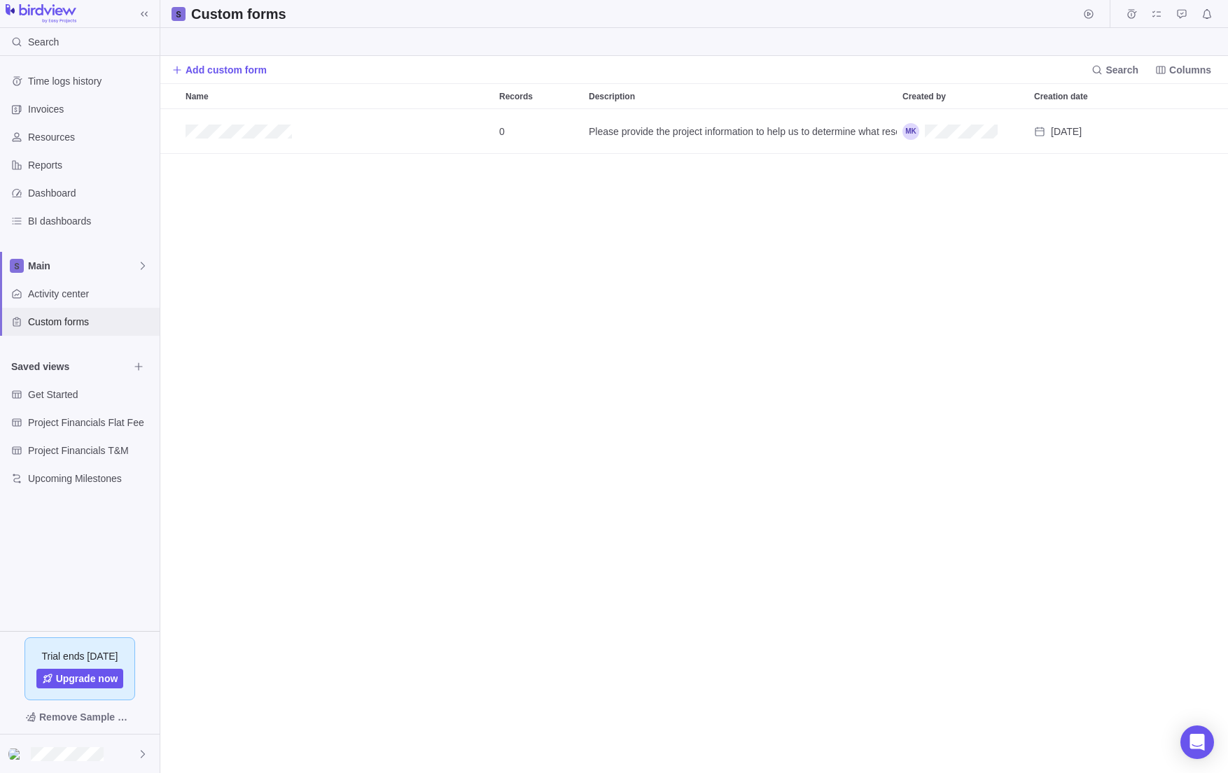
scroll to position [654, 1057]
click at [52, 109] on span "Invoices" at bounding box center [91, 109] width 126 height 14
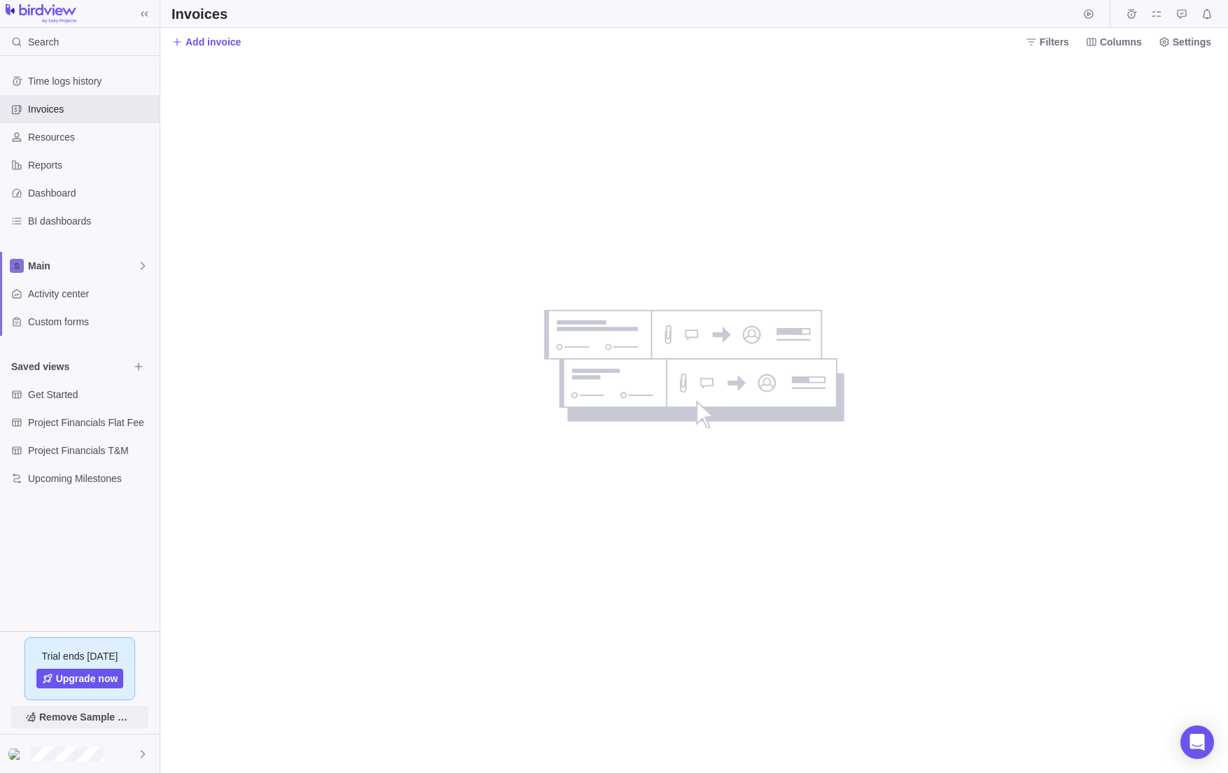
click at [115, 719] on span "Remove Sample Data" at bounding box center [86, 717] width 95 height 17
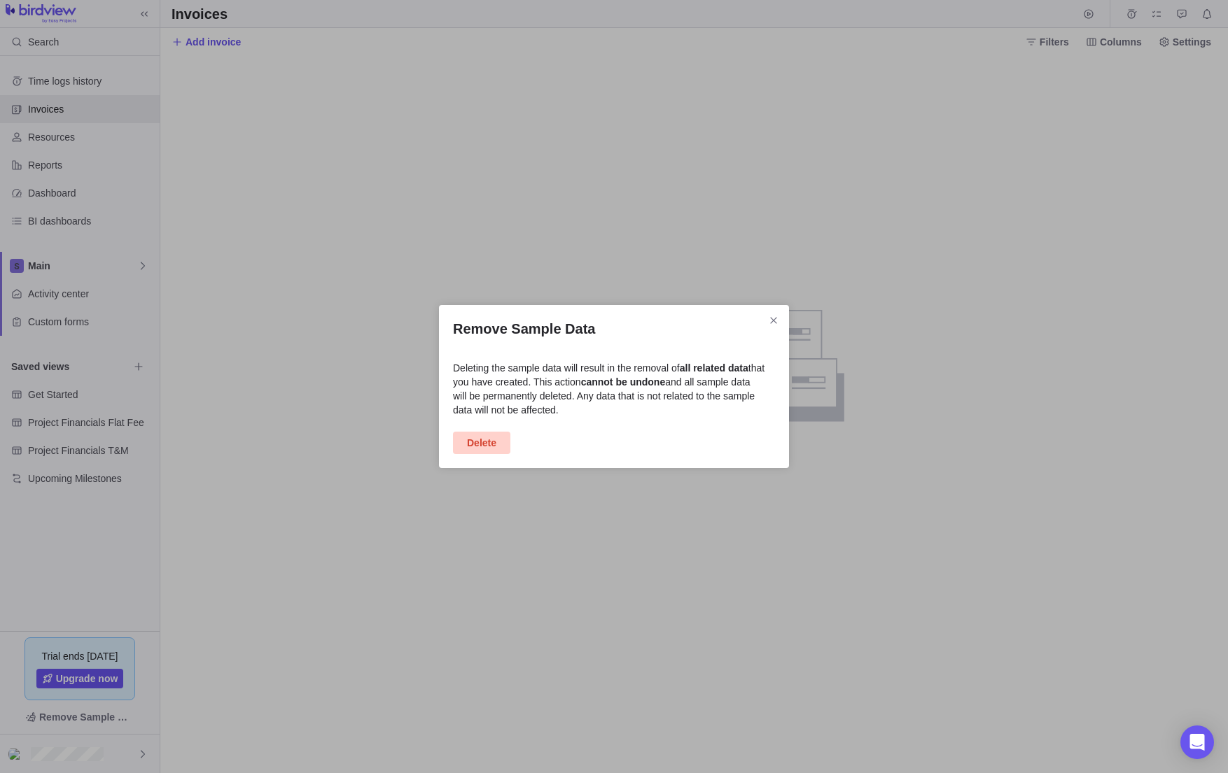
click at [486, 444] on span "Delete" at bounding box center [481, 443] width 29 height 17
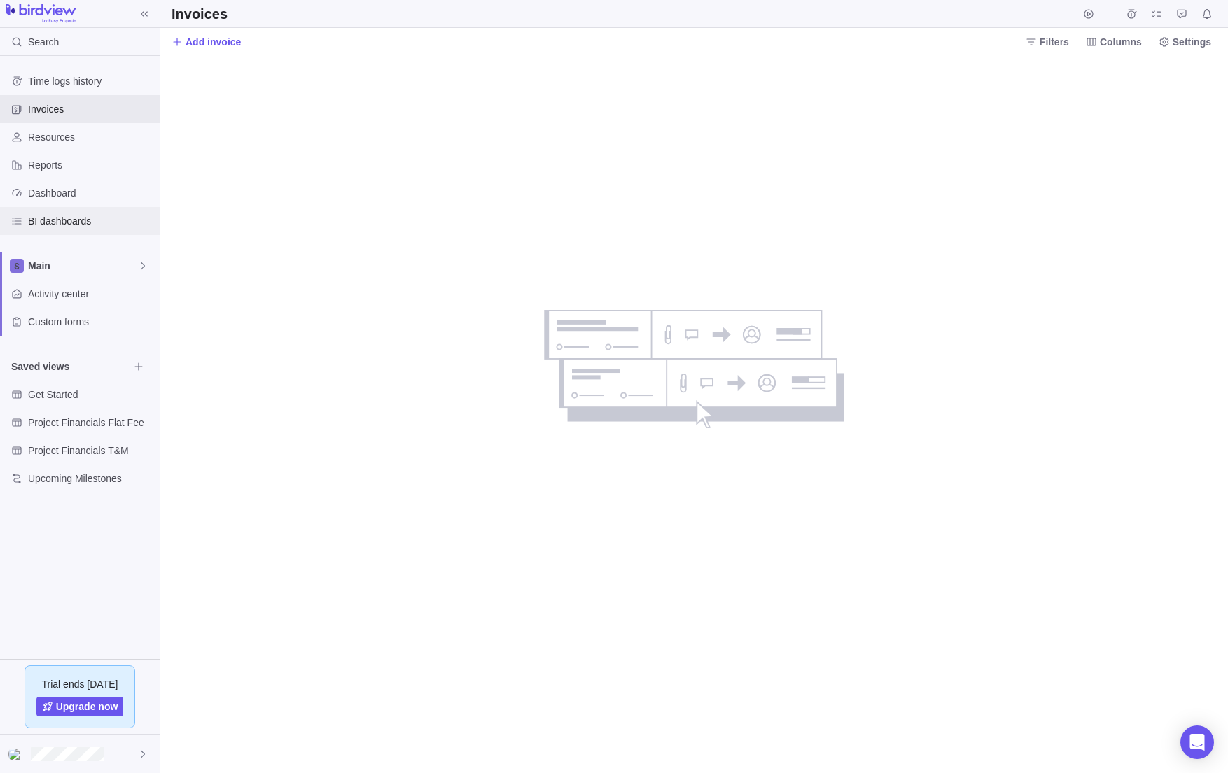
click at [62, 229] on div "BI dashboards" at bounding box center [80, 221] width 160 height 28
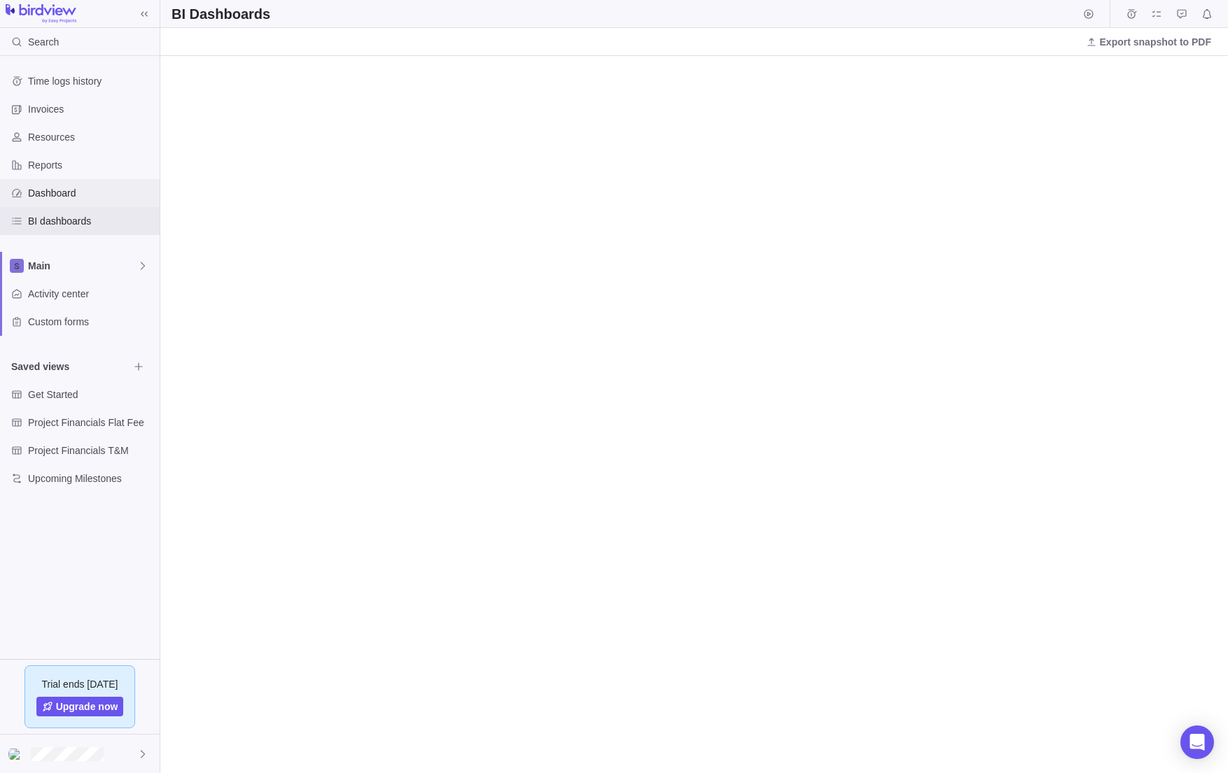
click at [69, 201] on div "Dashboard" at bounding box center [80, 193] width 160 height 28
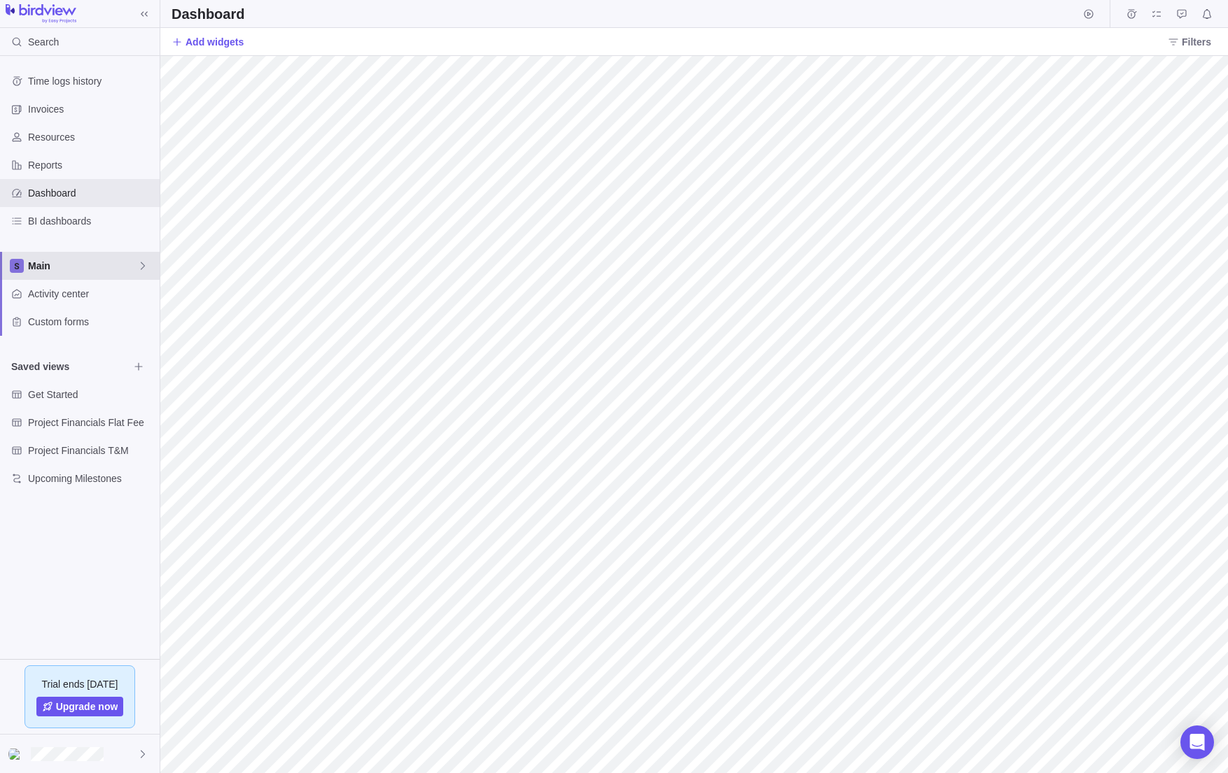
click at [146, 267] on icon at bounding box center [142, 265] width 11 height 11
click at [60, 108] on span "Invoices" at bounding box center [91, 109] width 126 height 14
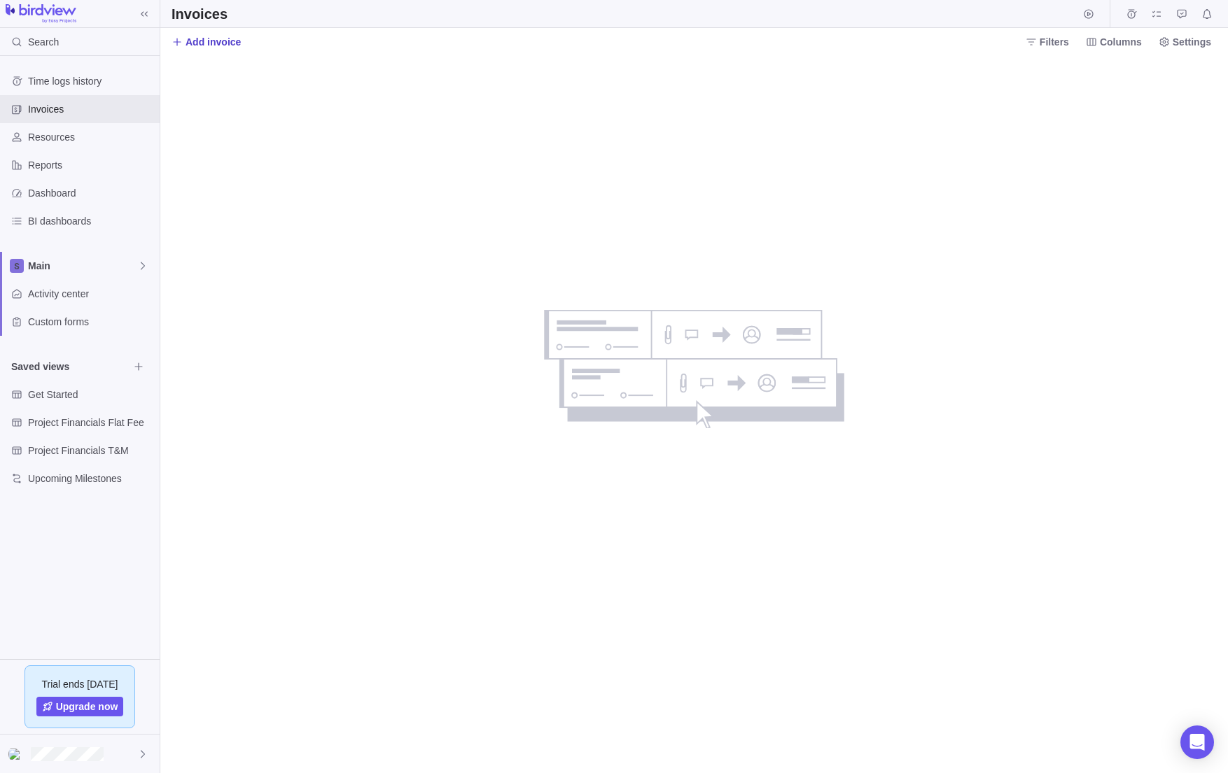
click at [177, 45] on icon at bounding box center [176, 41] width 11 height 11
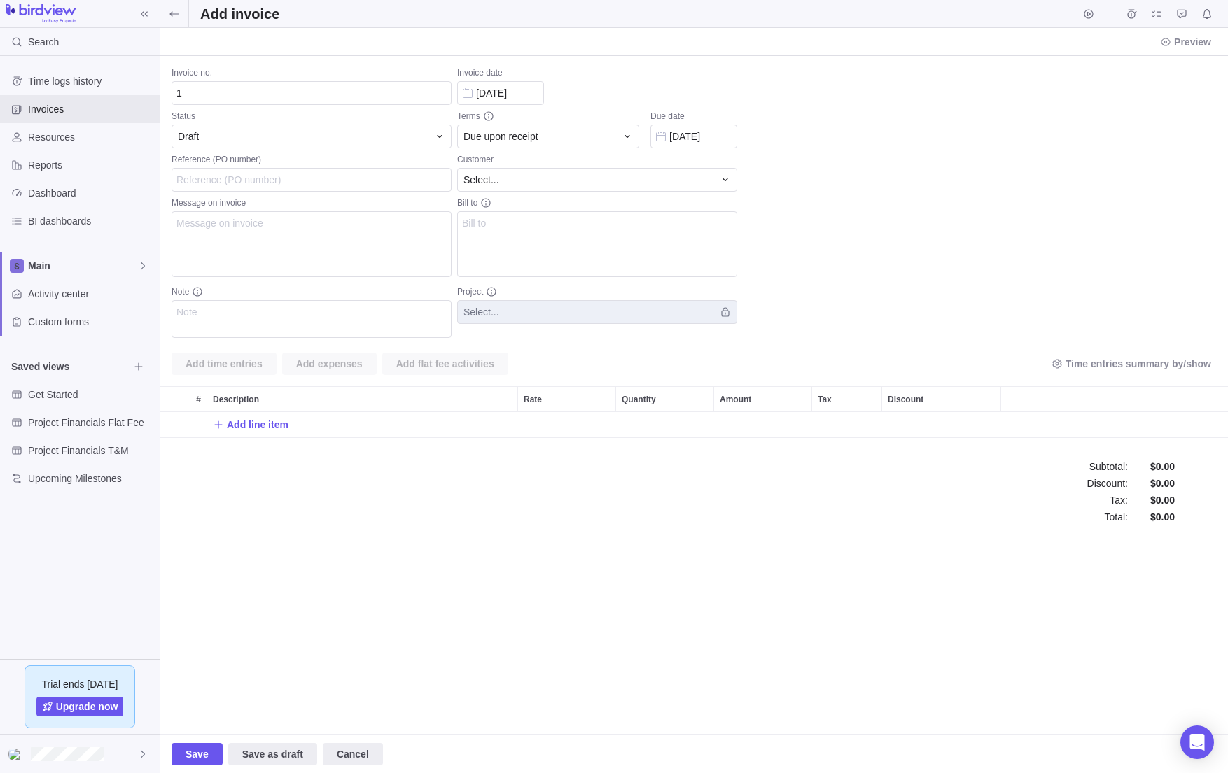
scroll to position [25, 1057]
click at [206, 143] on div "Draft" at bounding box center [311, 137] width 280 height 24
click at [204, 142] on div "Draft" at bounding box center [303, 136] width 251 height 14
click at [273, 505] on div "Invoice no. 1 Status Draft Reference (PO number) Message on invoice Note Invoic…" at bounding box center [693, 301] width 1067 height 491
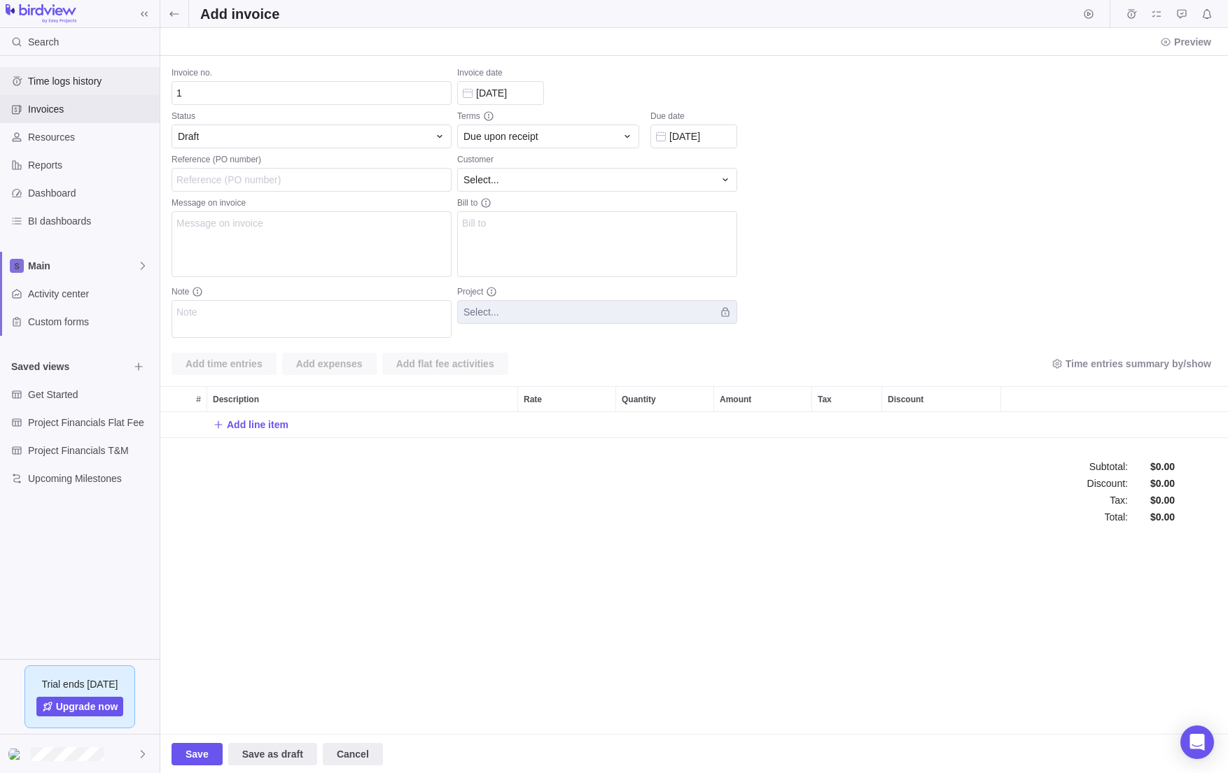
click at [83, 87] on span "Time logs history" at bounding box center [91, 81] width 126 height 14
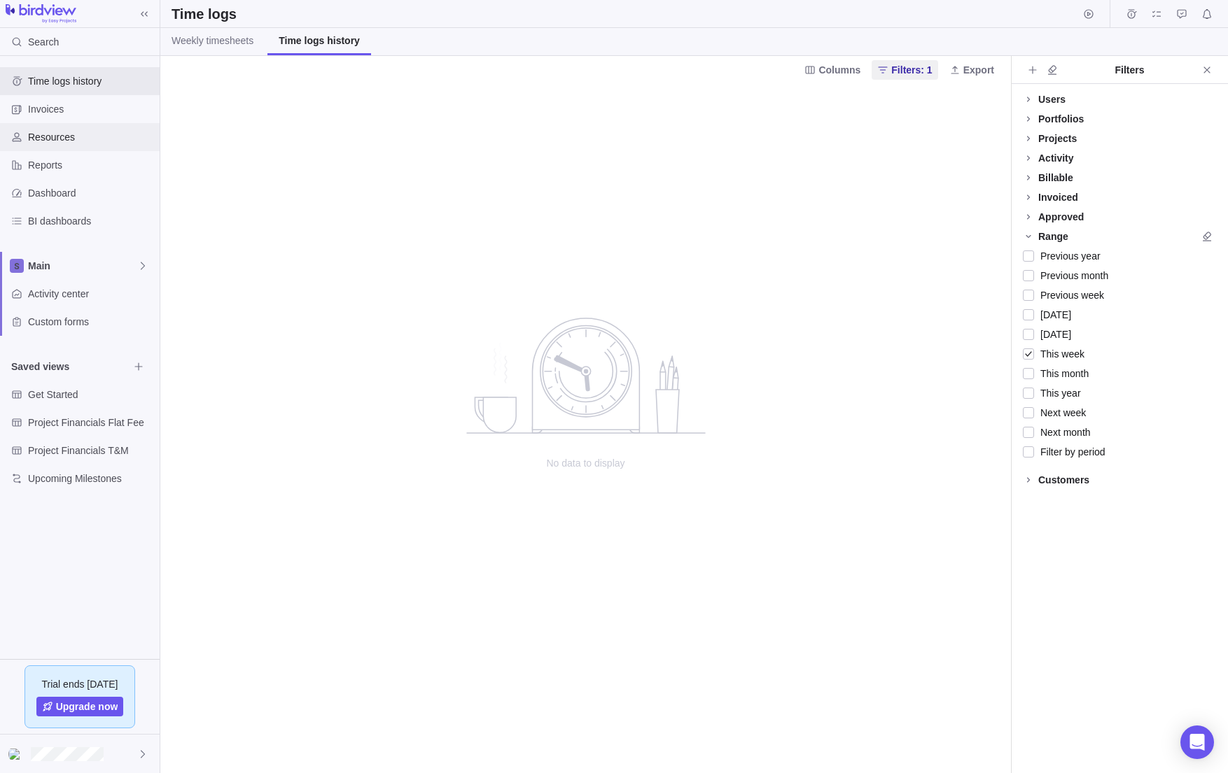
click at [77, 133] on span "Resources" at bounding box center [91, 137] width 126 height 14
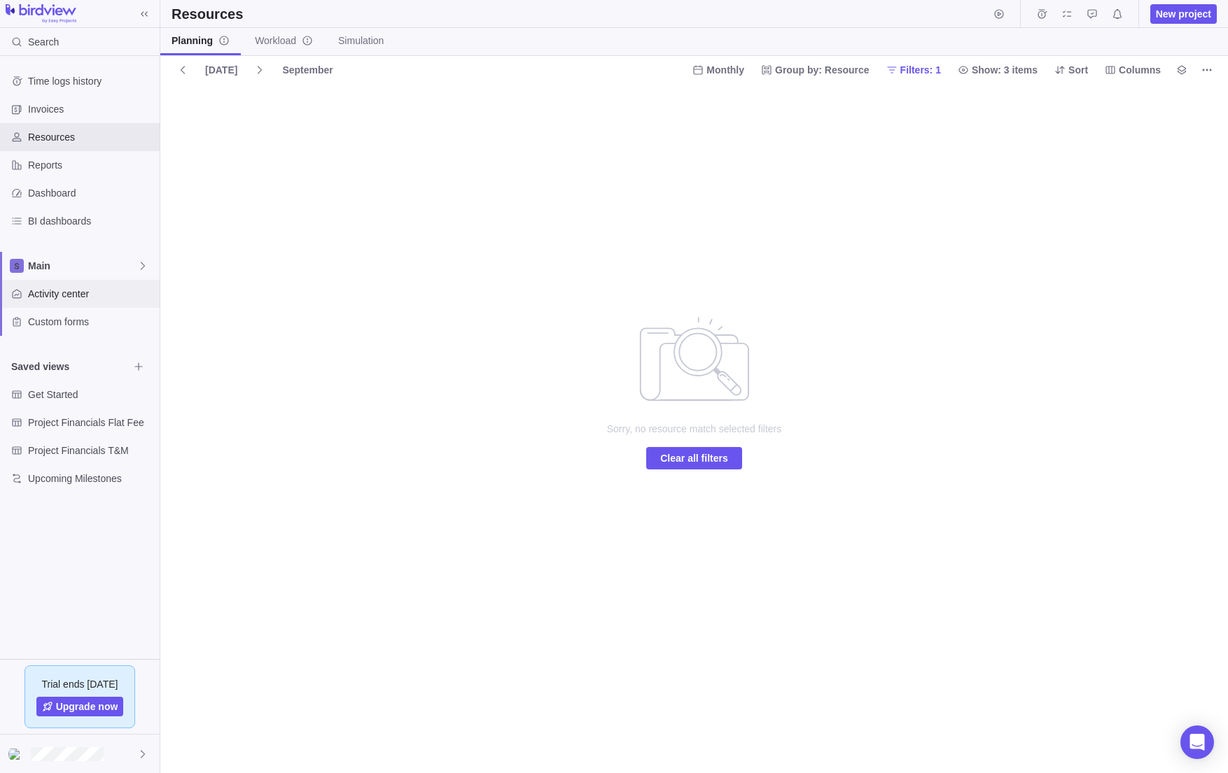
click at [75, 293] on span "Activity center" at bounding box center [91, 294] width 126 height 14
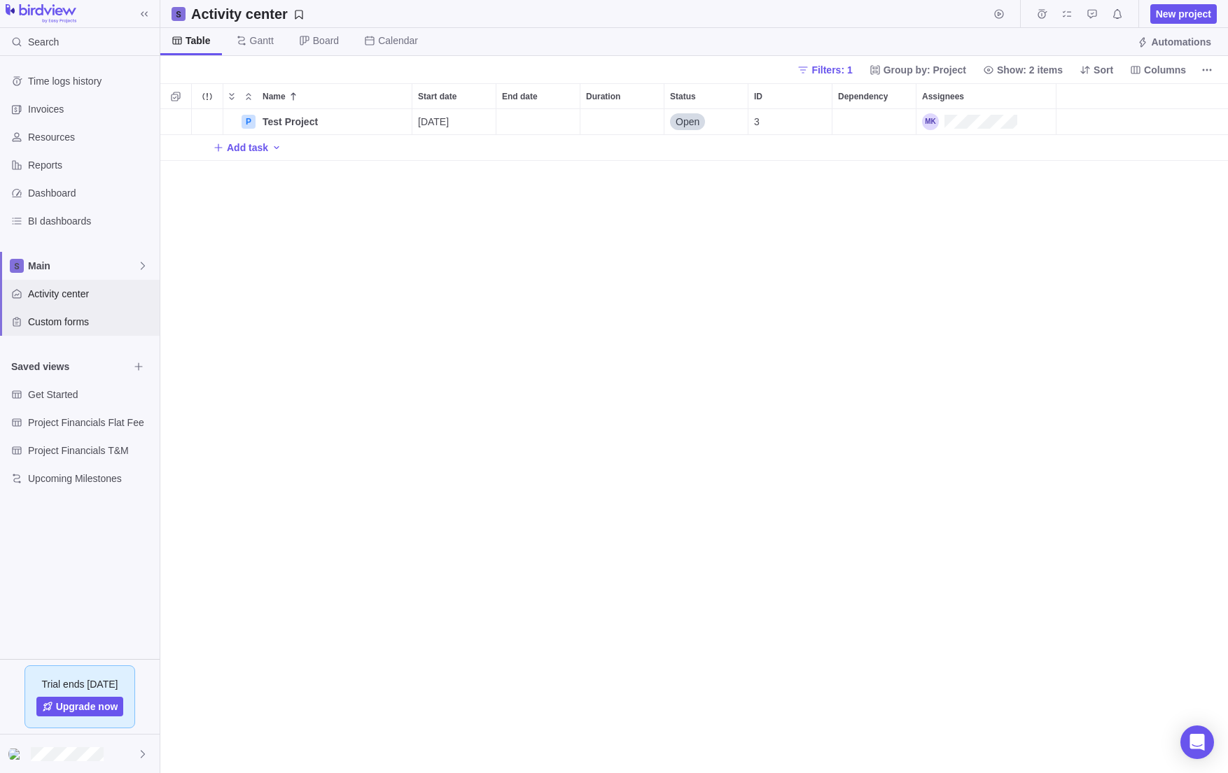
scroll to position [654, 1057]
click at [274, 149] on icon "Add activity" at bounding box center [276, 147] width 11 height 11
click at [319, 174] on div "T Task" at bounding box center [308, 178] width 78 height 22
type input "D"
type input "Task 1"
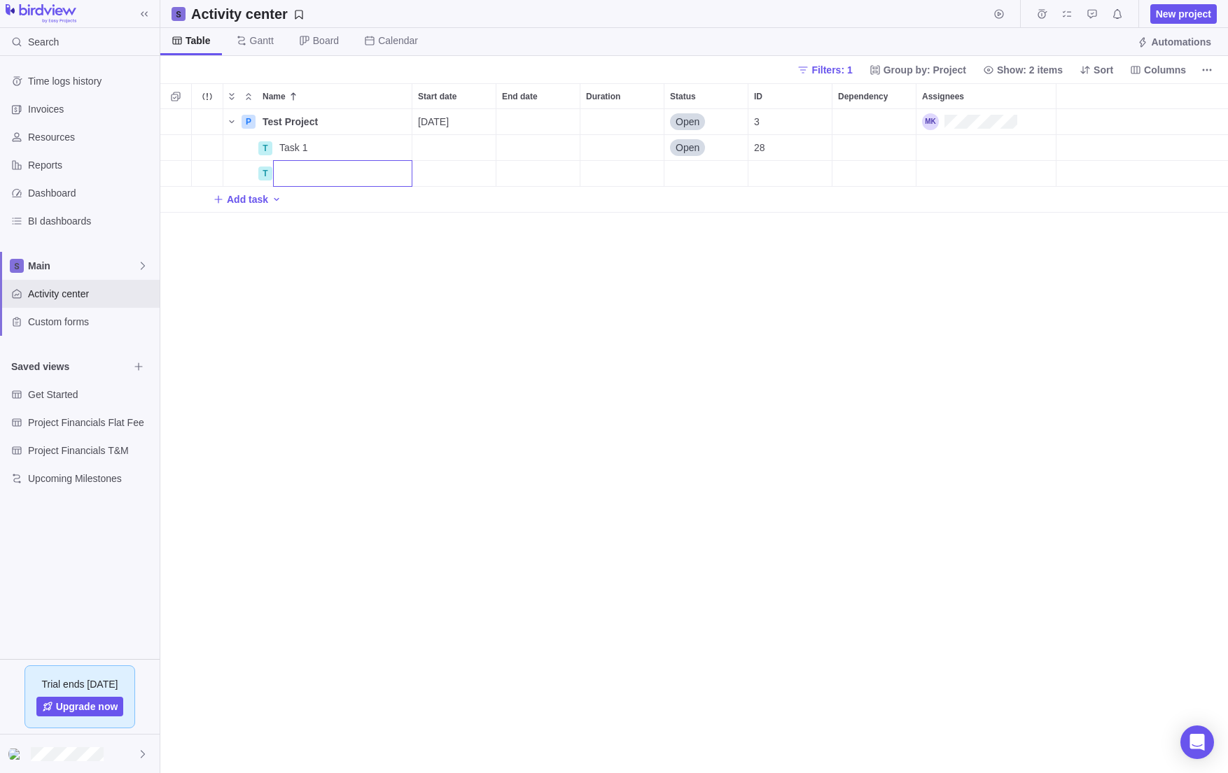
click at [477, 269] on div "Name Start date End date Duration Status ID Dependency Assignees P Test Project…" at bounding box center [693, 428] width 1067 height 690
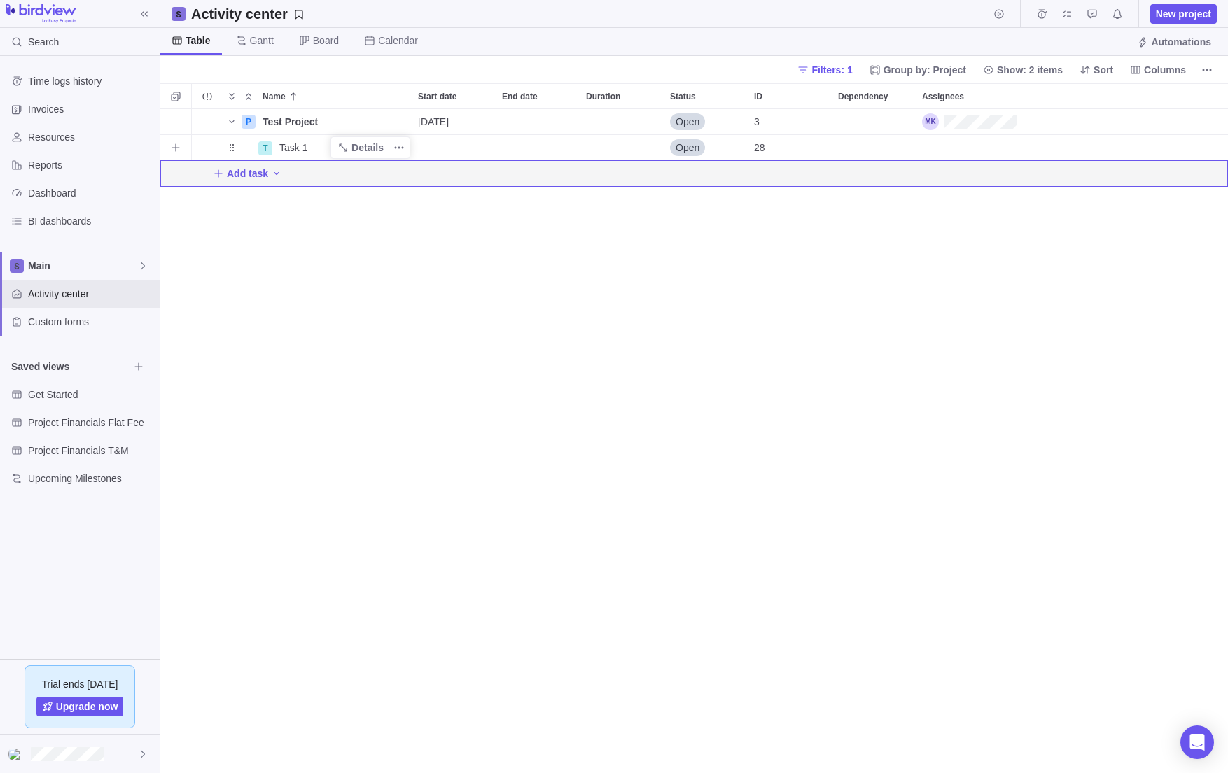
click at [276, 146] on div "Task 1" at bounding box center [343, 147] width 138 height 25
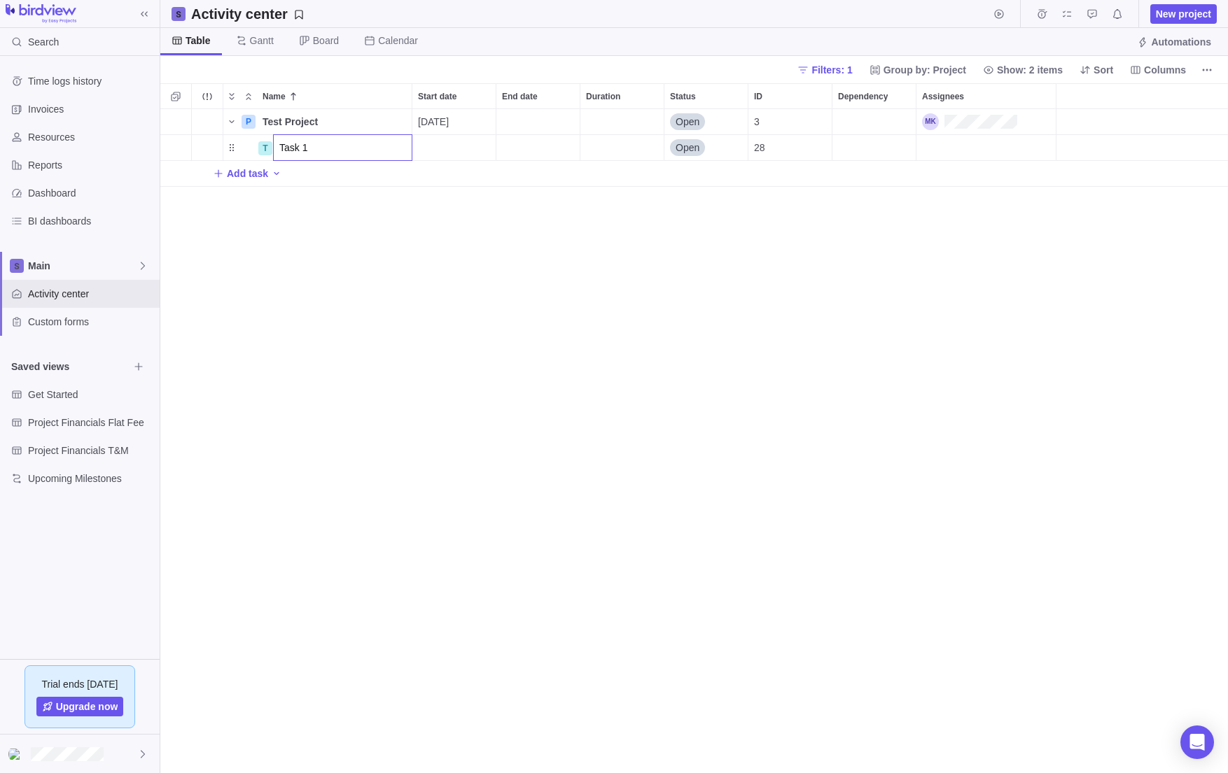
click at [336, 248] on div "Name Start date End date Duration Status ID Dependency Assignees P Test Project…" at bounding box center [693, 428] width 1067 height 690
click at [370, 150] on span "Details" at bounding box center [367, 148] width 32 height 14
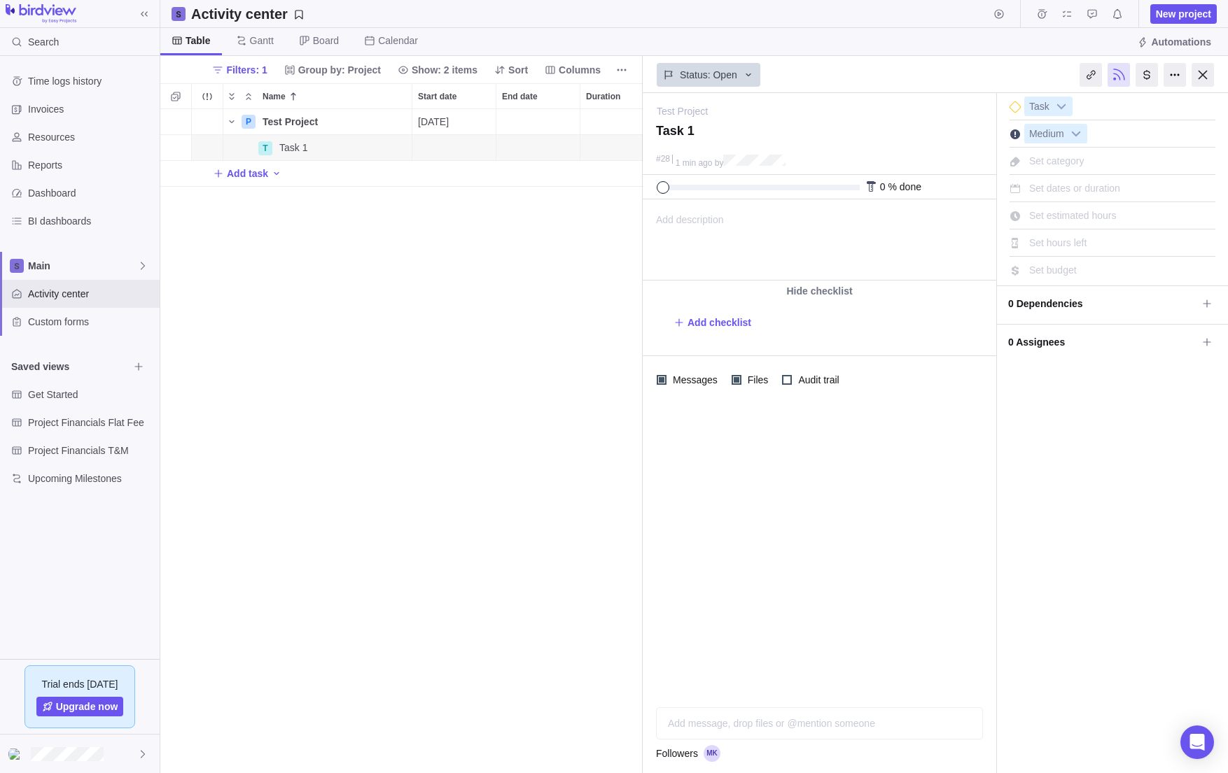
click at [1086, 272] on div "Set budget" at bounding box center [1112, 268] width 206 height 24
click at [1052, 269] on span "Set budget" at bounding box center [1053, 270] width 48 height 11
click at [470, 227] on div "P Test Project Details [DATE] Open 3 T Task 1 Details Open 28 Add task" at bounding box center [401, 441] width 482 height 665
click at [137, 752] on icon at bounding box center [142, 754] width 11 height 11
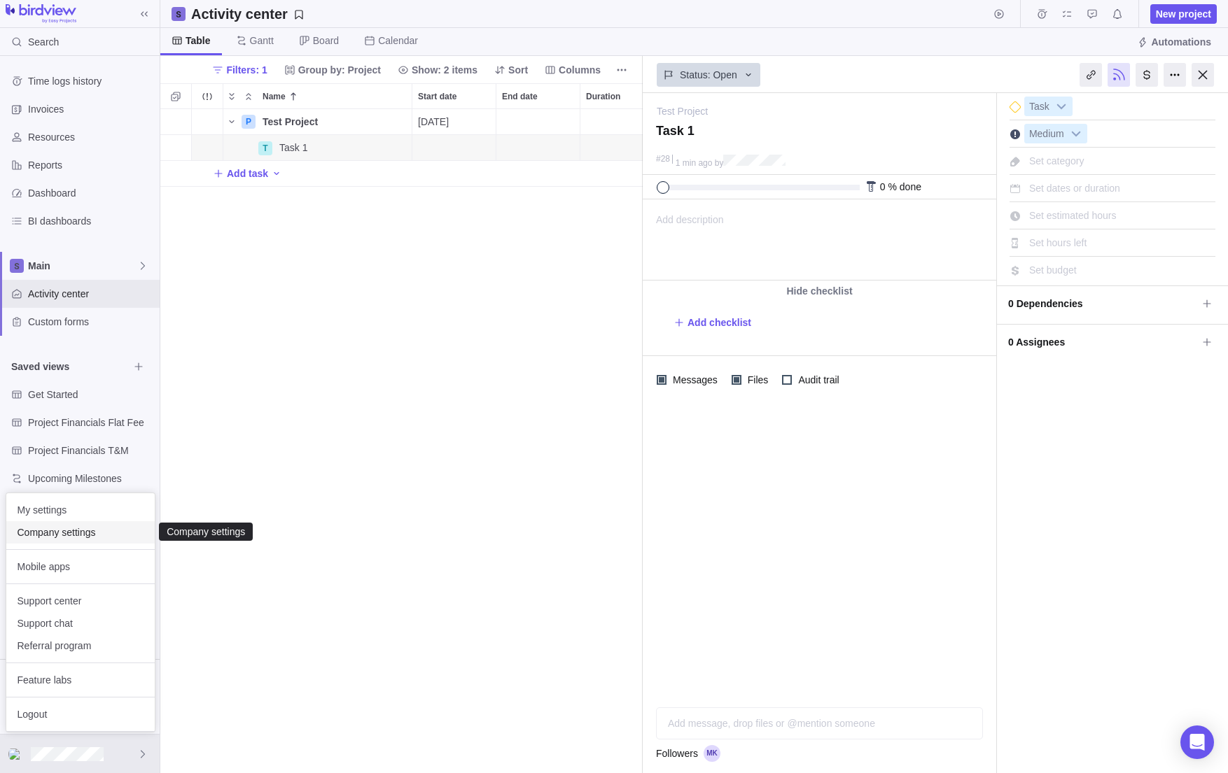
click at [71, 533] on span "Company settings" at bounding box center [80, 533] width 126 height 14
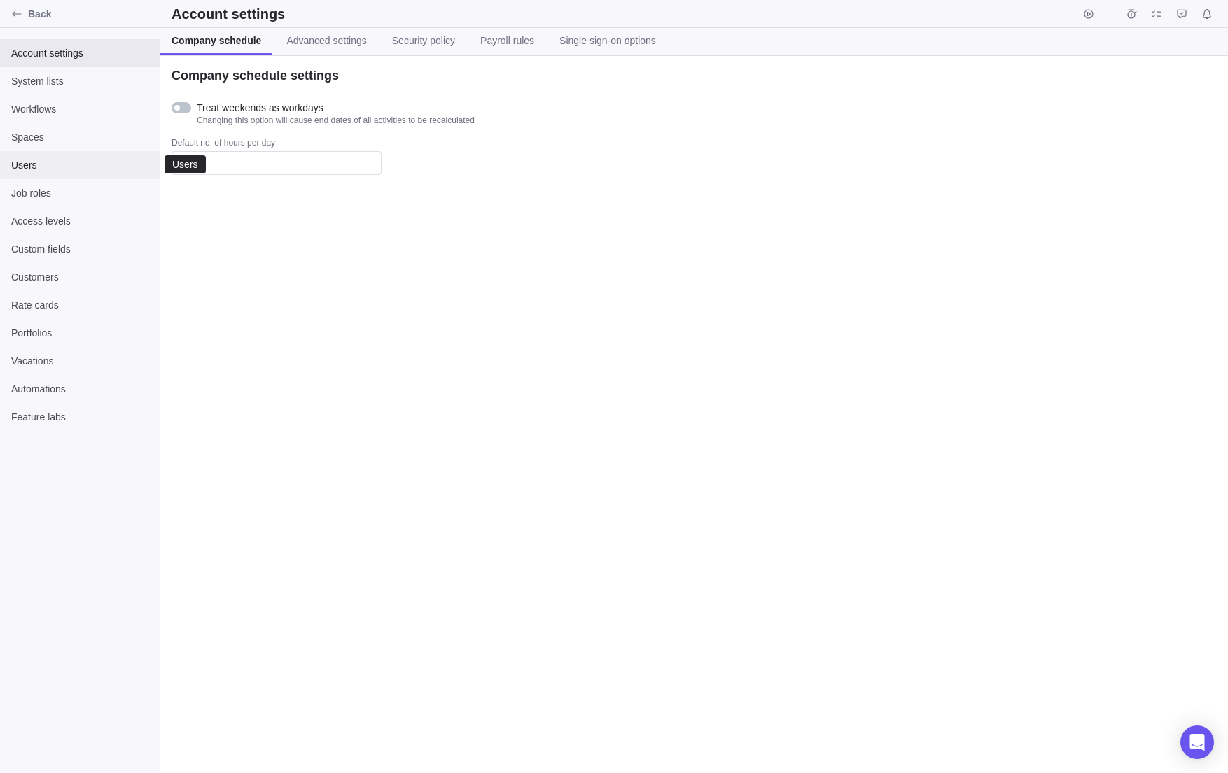
click at [57, 166] on span "Users" at bounding box center [79, 165] width 137 height 14
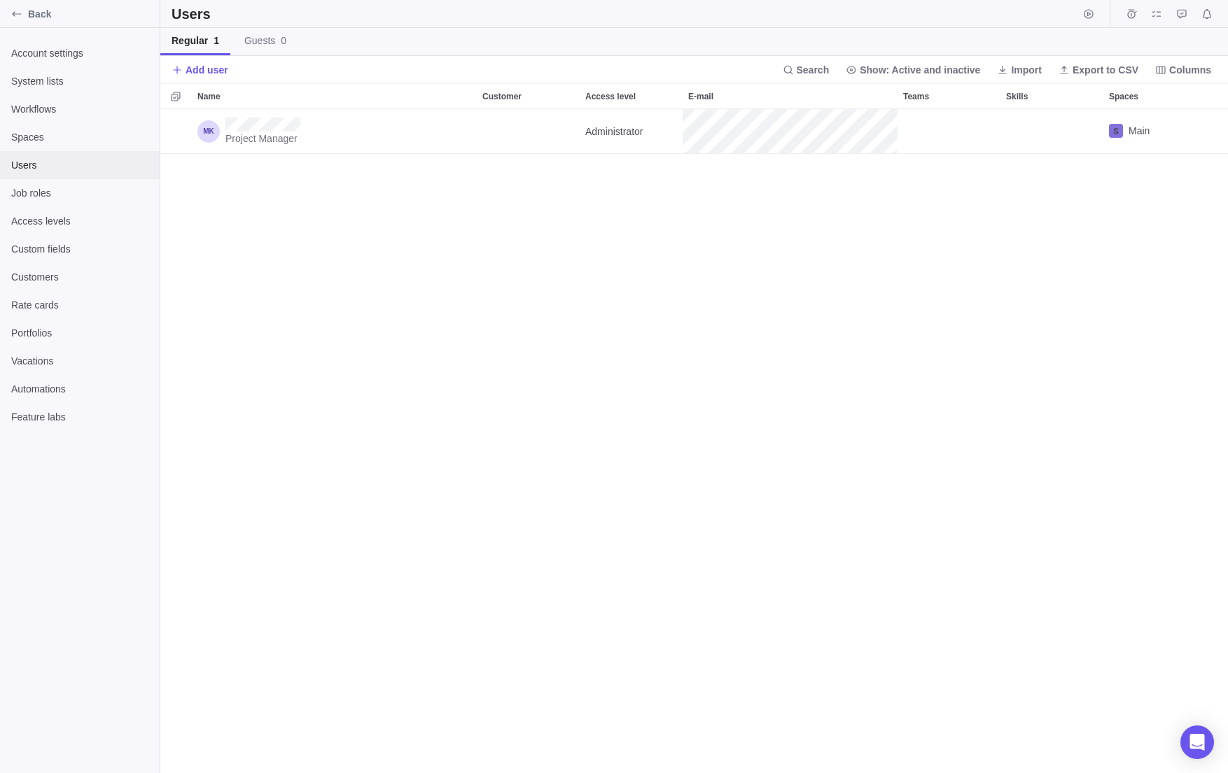
scroll to position [654, 1057]
click at [24, 62] on div "Account settings" at bounding box center [80, 53] width 160 height 28
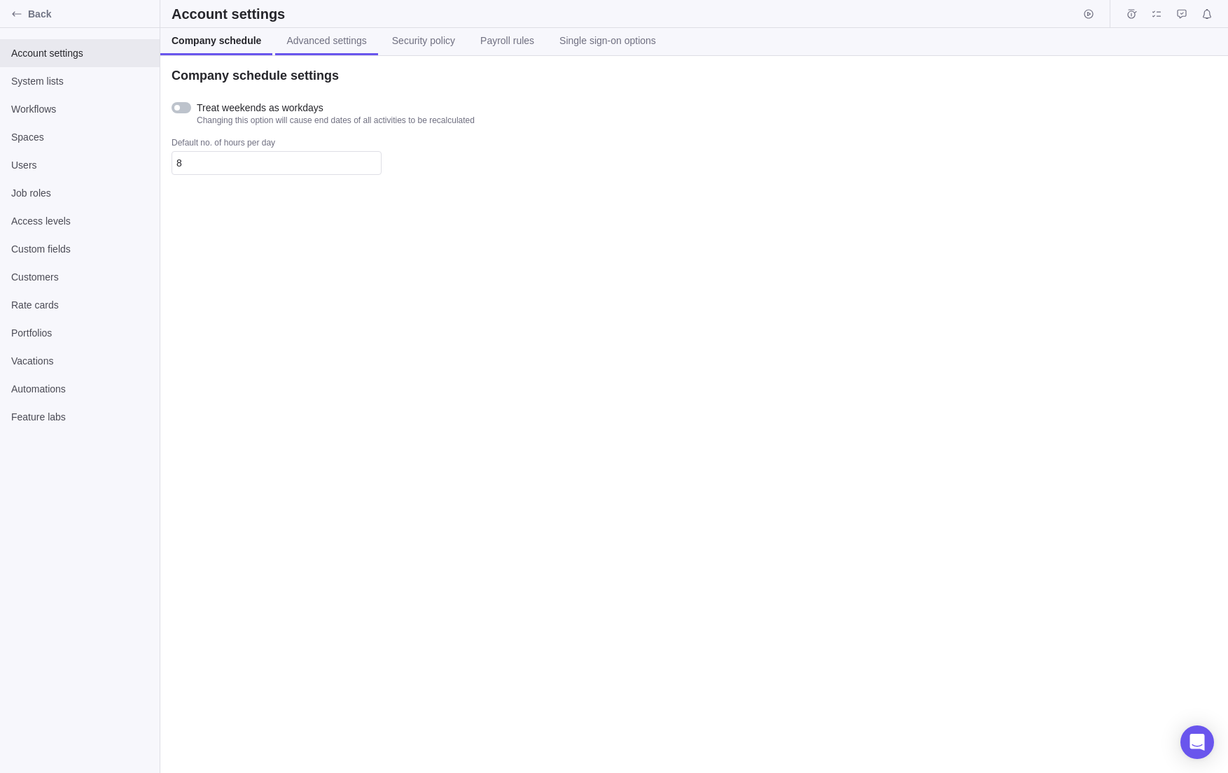
click at [293, 36] on span "Advanced settings" at bounding box center [326, 41] width 80 height 14
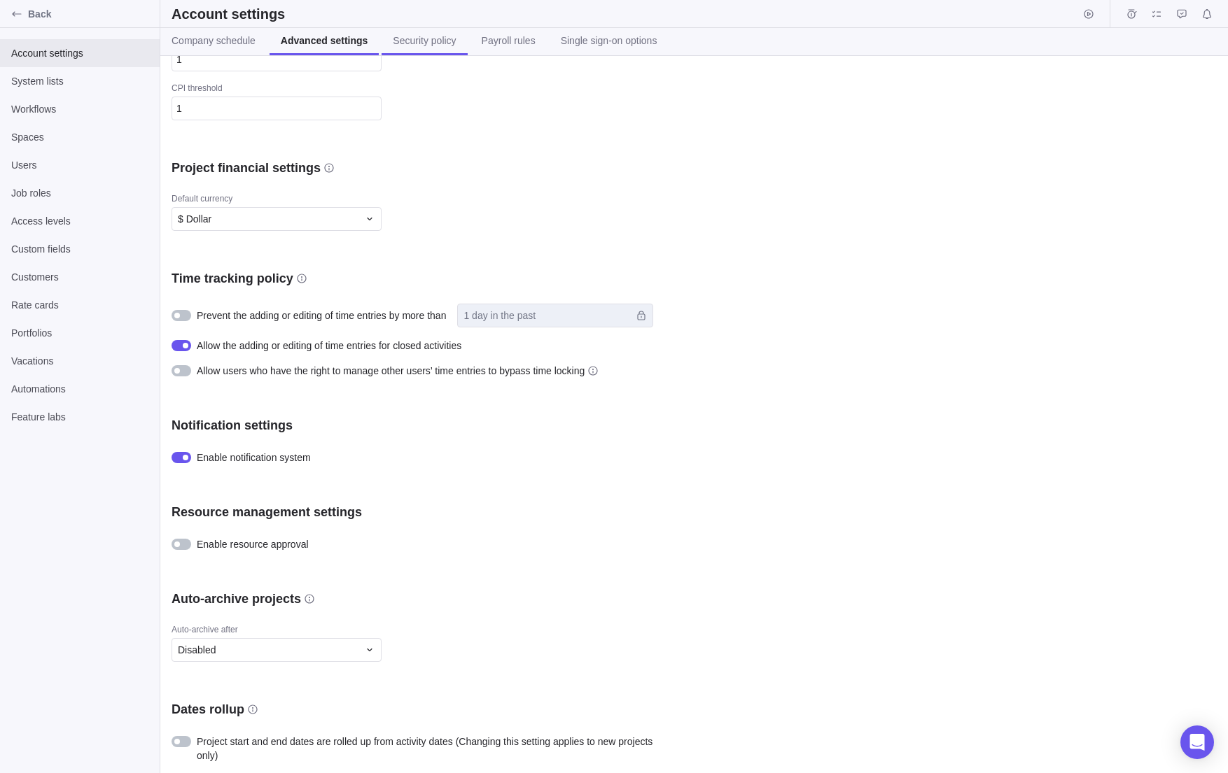
scroll to position [143, 0]
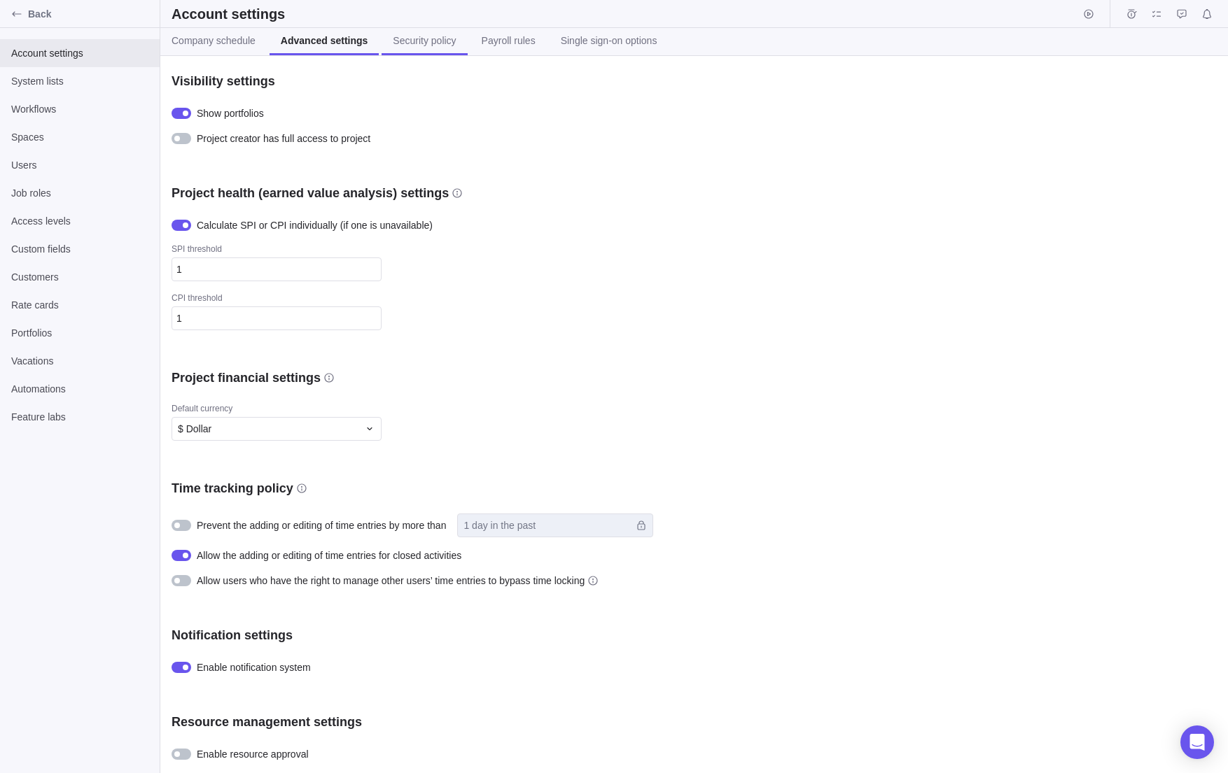
click at [408, 40] on span "Security policy" at bounding box center [424, 41] width 63 height 14
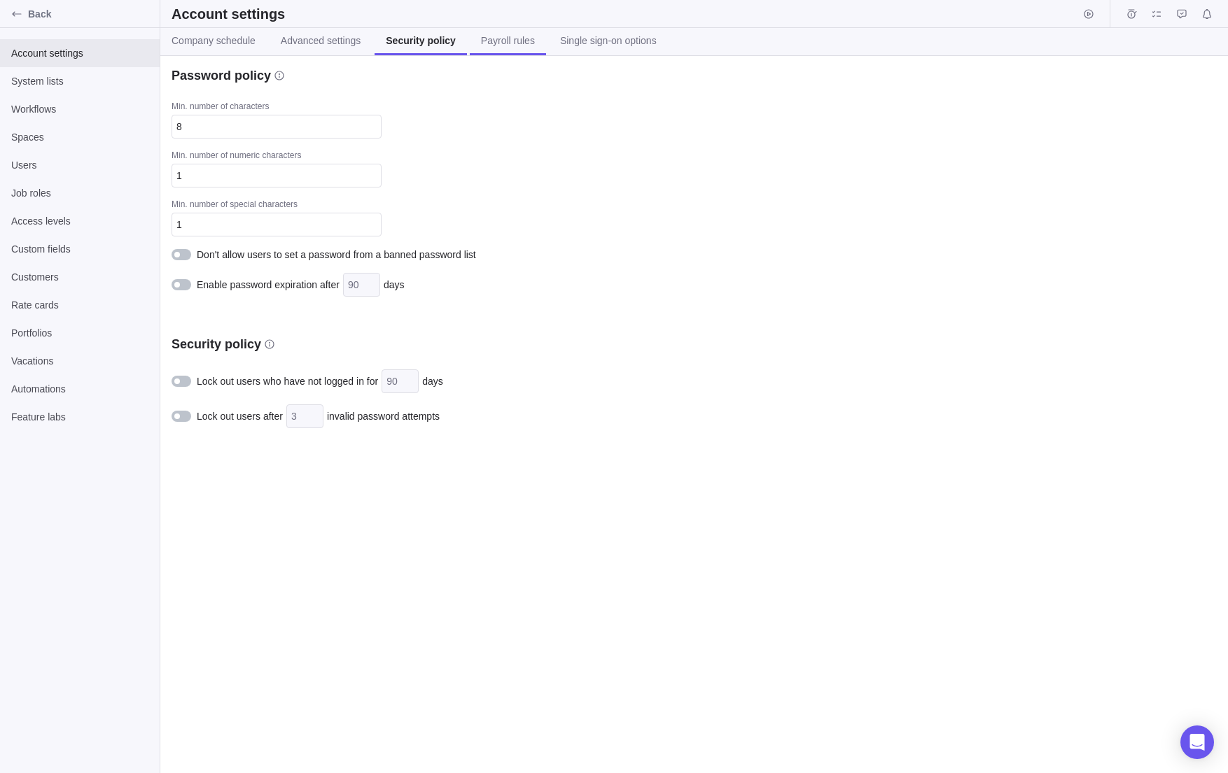
click at [500, 39] on span "Payroll rules" at bounding box center [508, 41] width 54 height 14
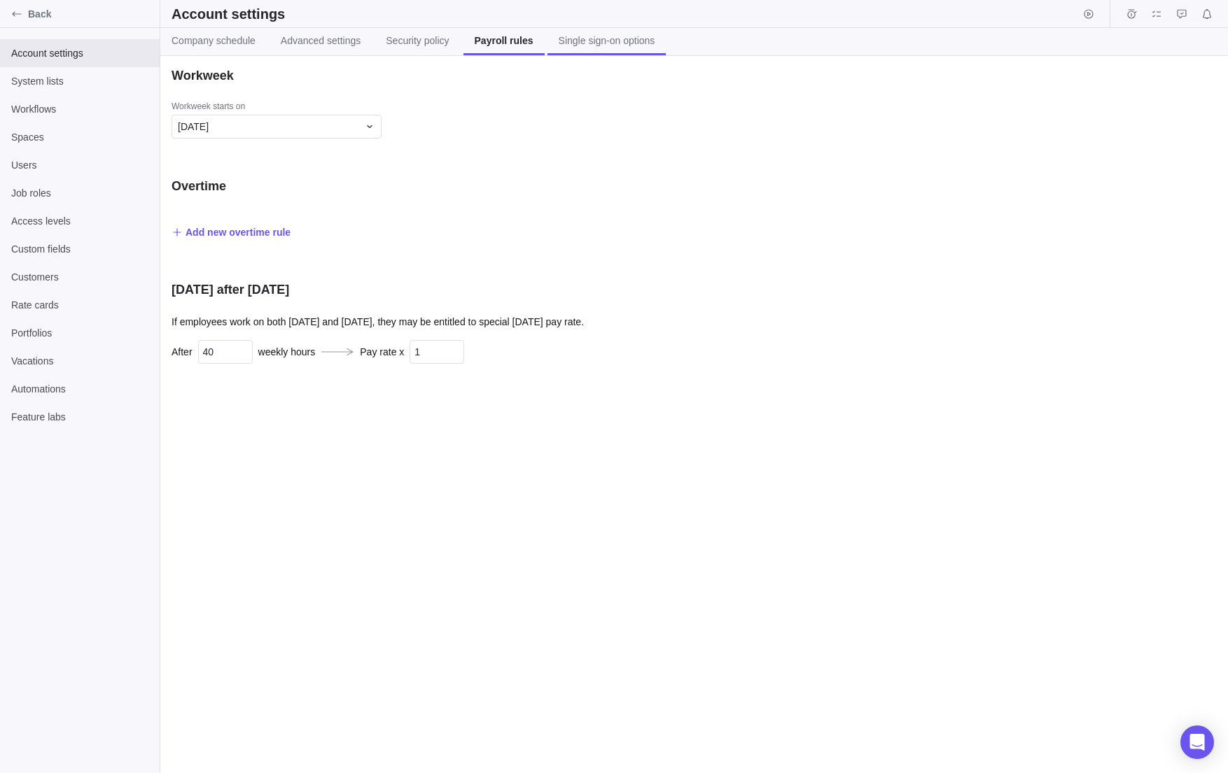
click at [580, 38] on span "Single sign-on options" at bounding box center [606, 41] width 97 height 14
